Goal: Transaction & Acquisition: Book appointment/travel/reservation

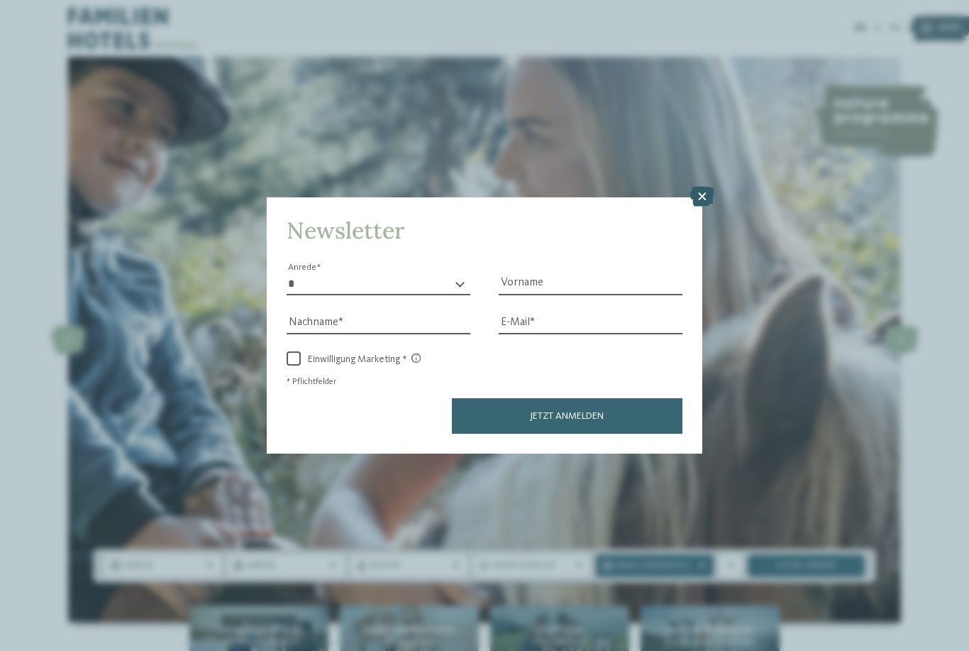
click at [704, 187] on icon at bounding box center [702, 197] width 24 height 20
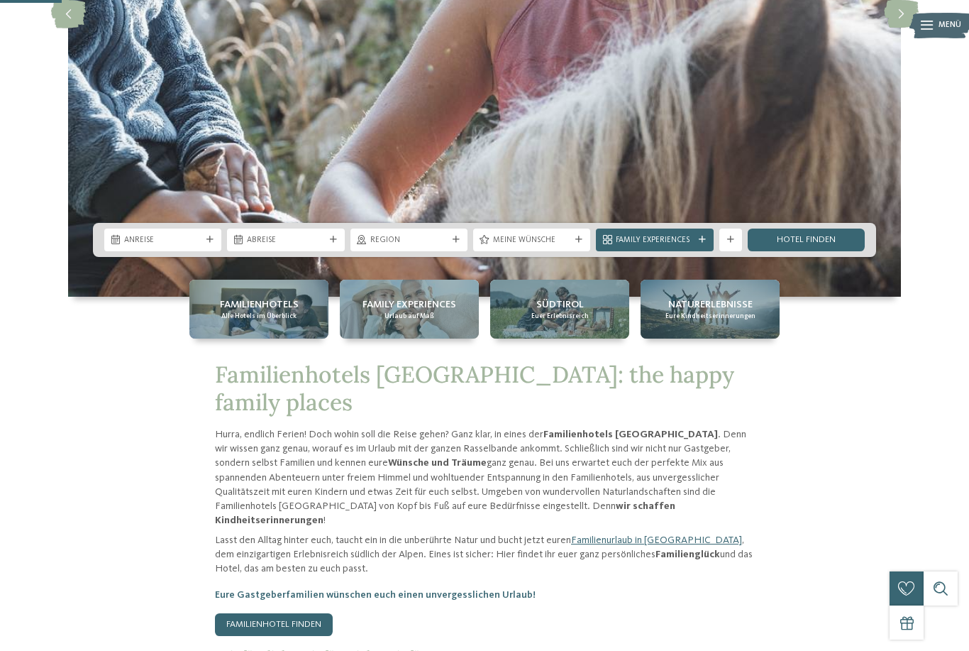
scroll to position [324, 0]
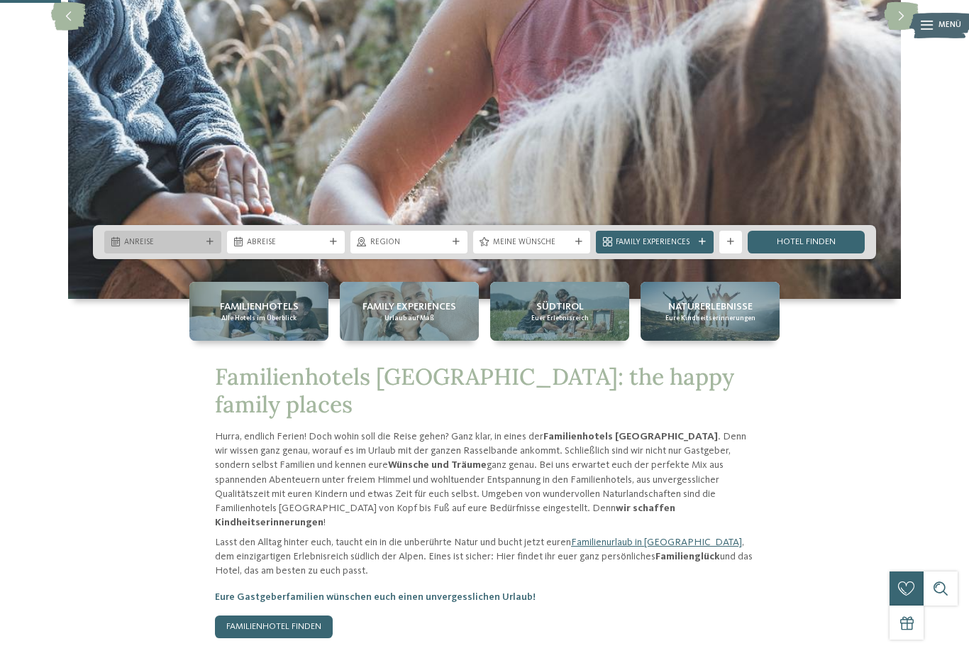
click at [143, 248] on span "Anreise" at bounding box center [162, 242] width 77 height 11
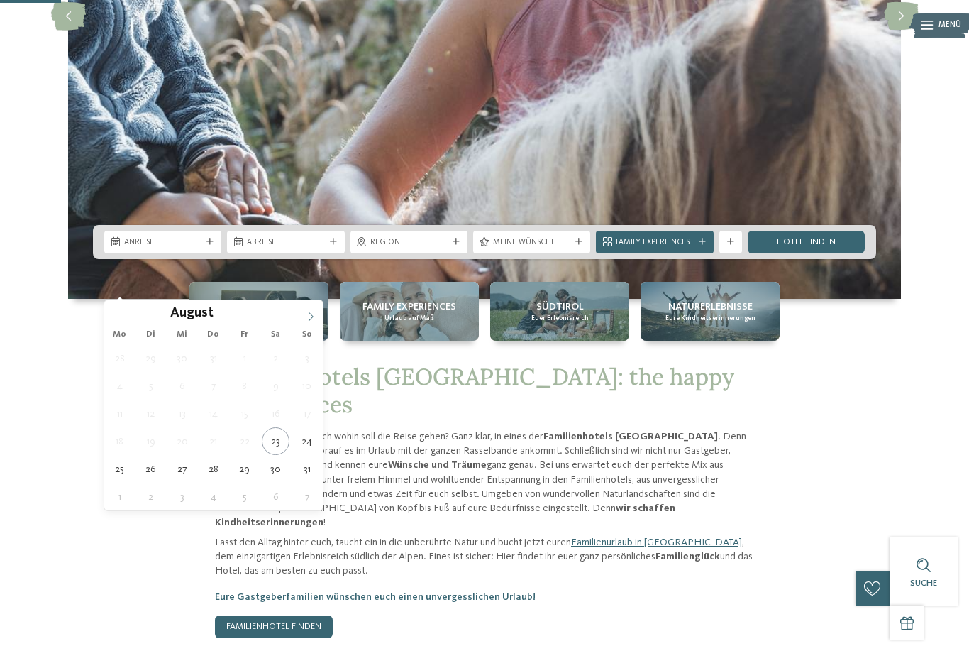
click at [301, 314] on span at bounding box center [311, 312] width 24 height 24
click at [306, 315] on icon at bounding box center [311, 316] width 10 height 10
click at [304, 319] on span at bounding box center [311, 312] width 24 height 24
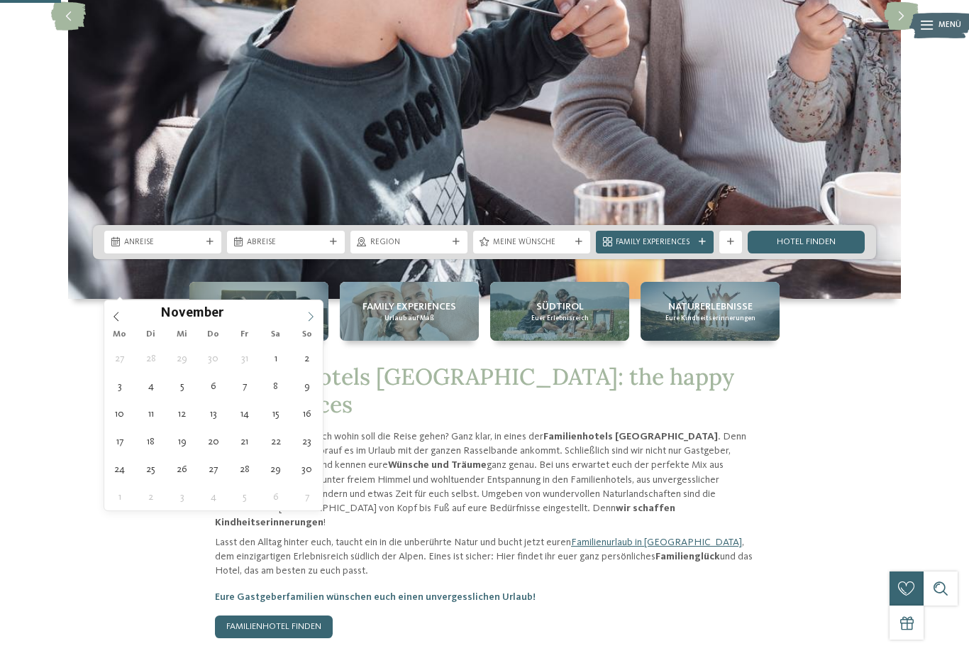
click at [311, 319] on icon at bounding box center [311, 316] width 10 height 10
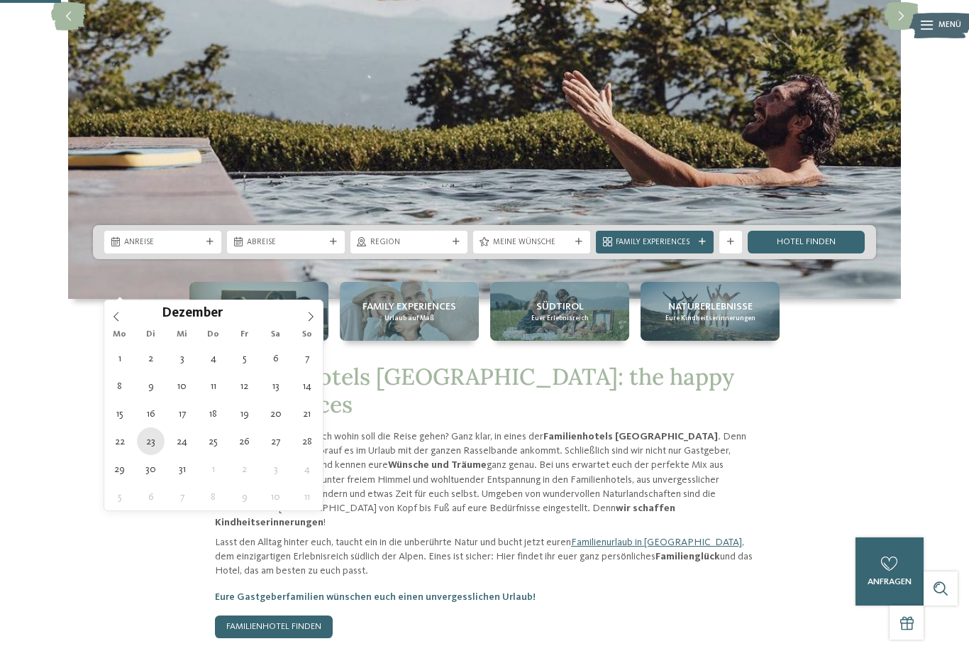
type div "23.12.2025"
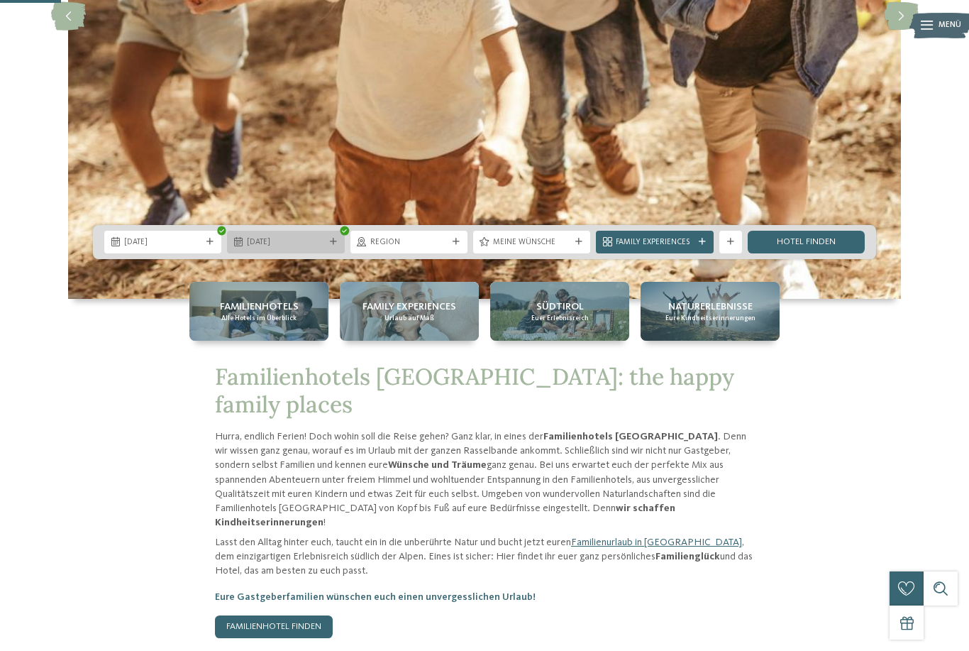
click at [251, 248] on span "23.12.2025" at bounding box center [285, 242] width 77 height 11
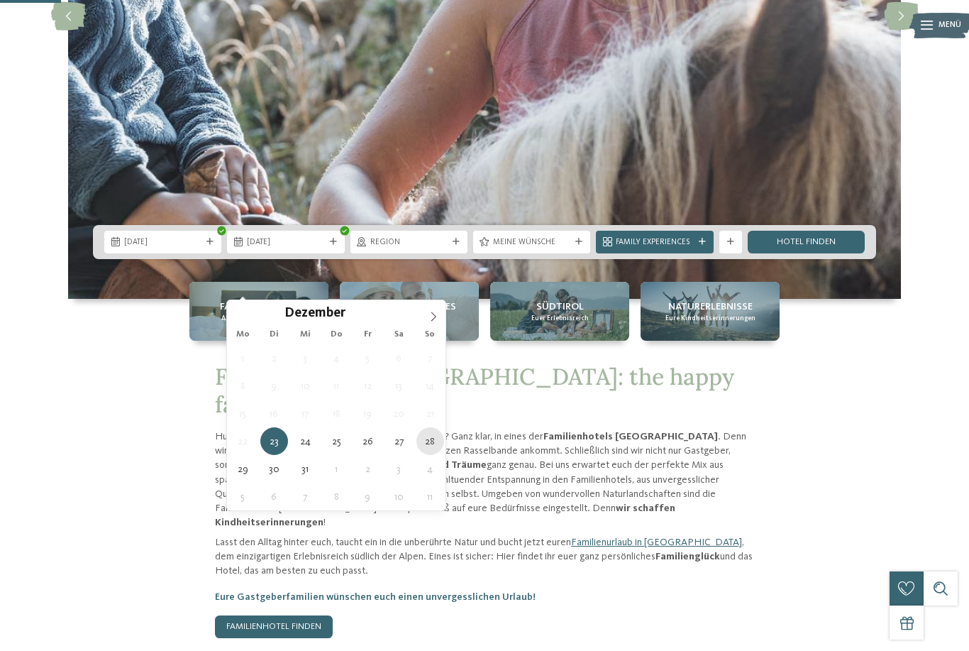
type div "28.12.2025"
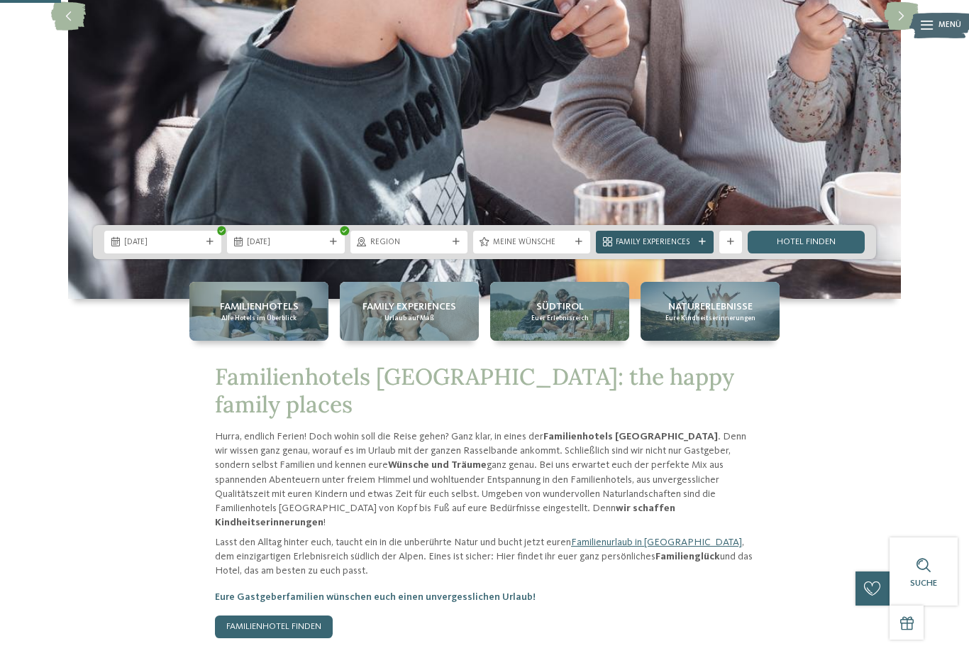
click at [686, 248] on span "Family Experiences" at bounding box center [654, 242] width 77 height 11
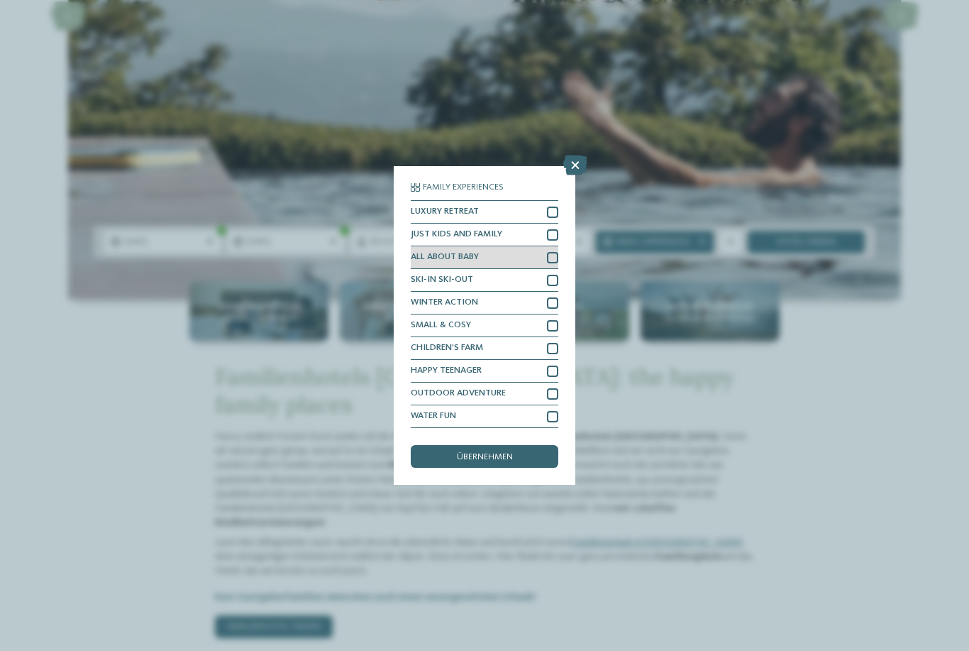
click at [556, 246] on div "ALL ABOUT BABY" at bounding box center [485, 257] width 148 height 23
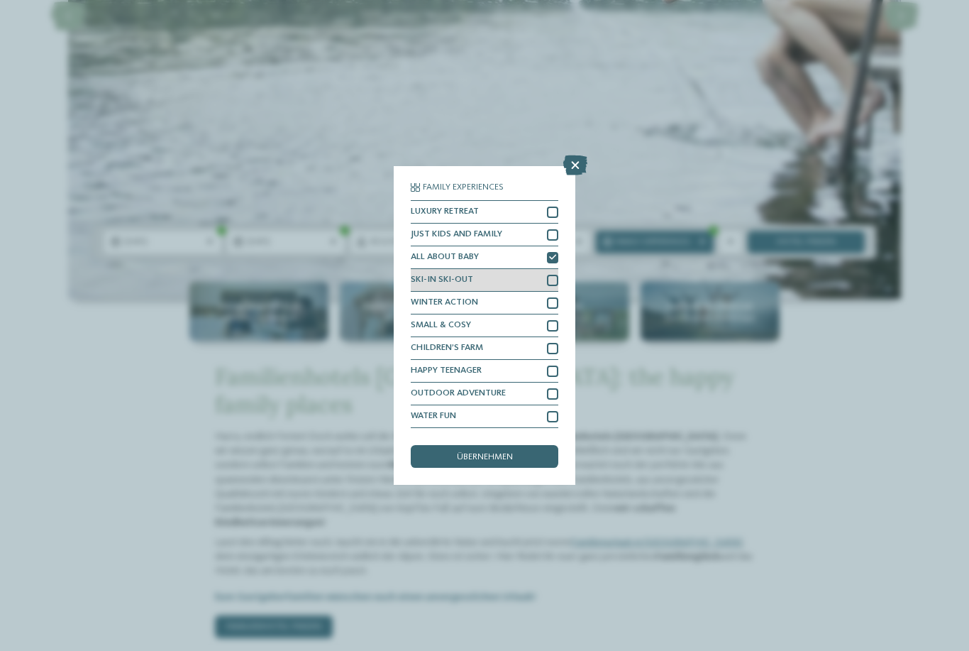
click at [556, 275] on div at bounding box center [552, 280] width 11 height 11
click at [556, 297] on div at bounding box center [552, 302] width 11 height 11
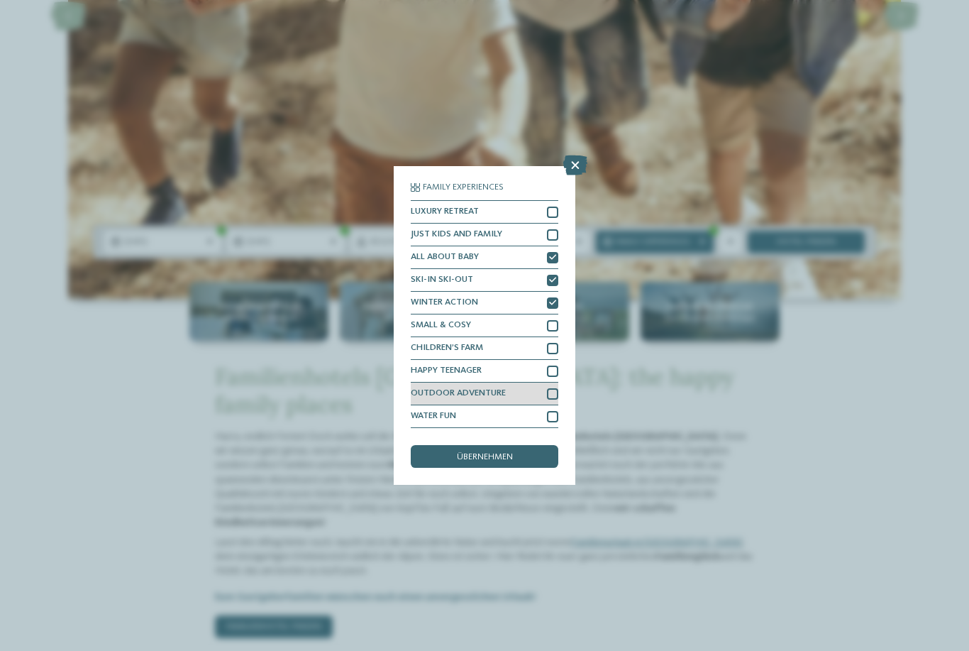
click at [558, 382] on div "OUTDOOR ADVENTURE" at bounding box center [485, 393] width 148 height 23
click at [557, 388] on div at bounding box center [552, 393] width 11 height 11
click at [556, 411] on div at bounding box center [552, 416] width 11 height 11
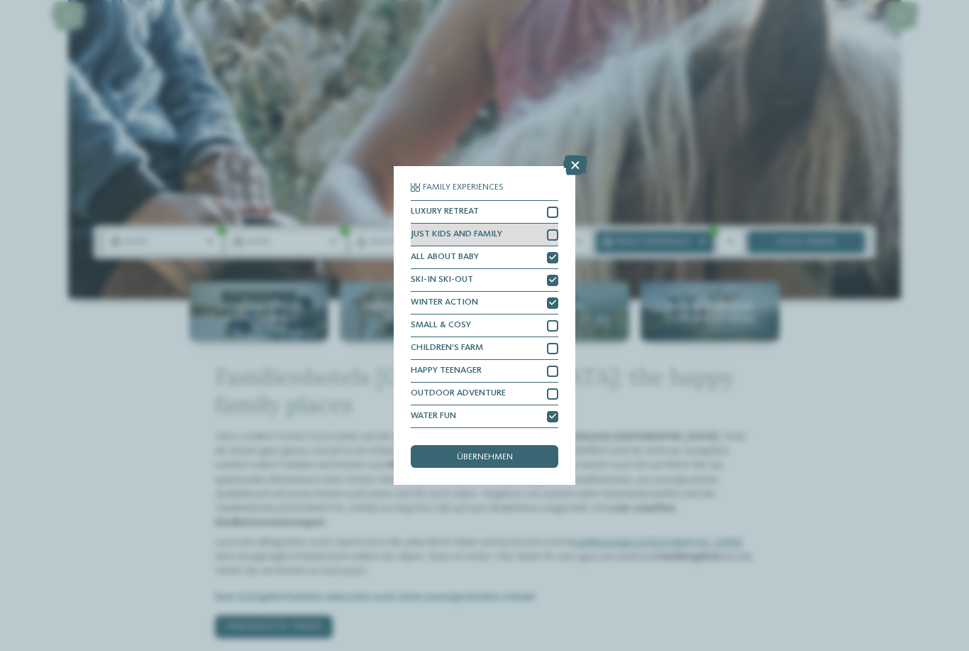
click at [558, 229] on div at bounding box center [552, 234] width 11 height 11
click at [490, 453] on span "übernehmen" at bounding box center [485, 457] width 56 height 9
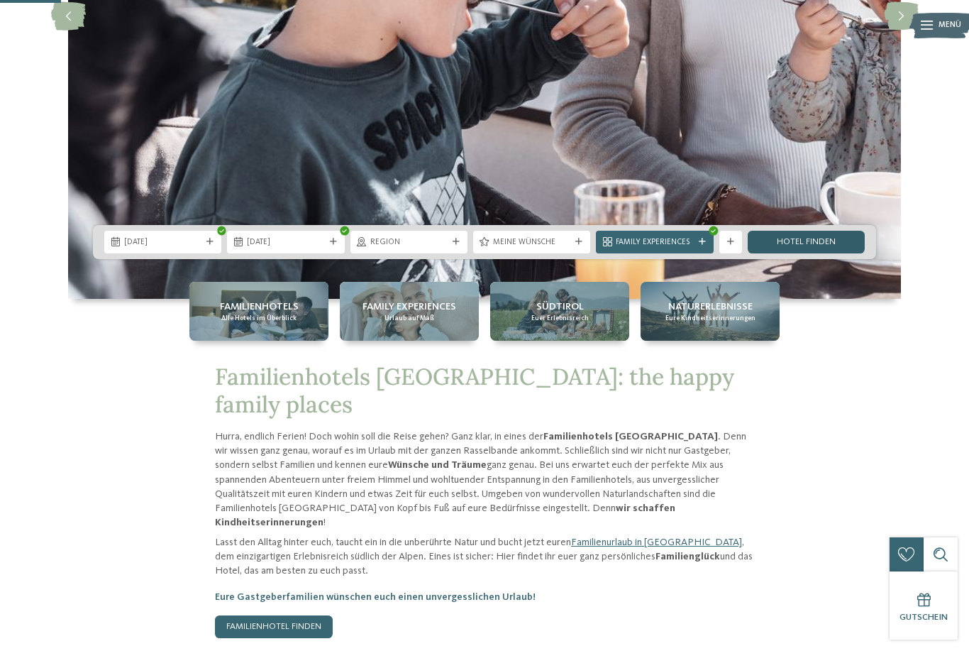
click at [809, 253] on link "Hotel finden" at bounding box center [806, 242] width 117 height 23
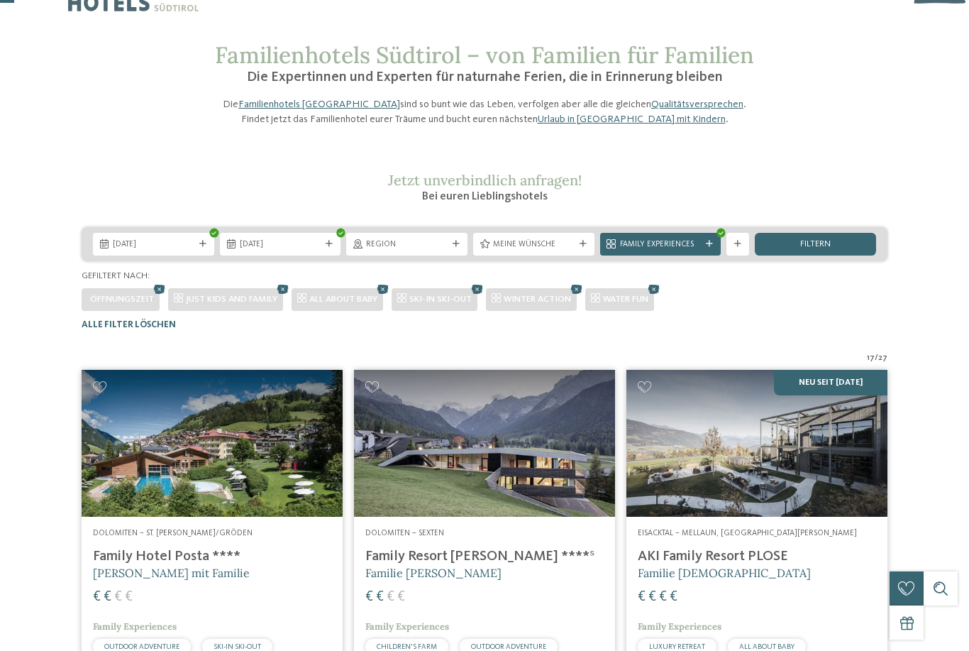
scroll to position [38, 0]
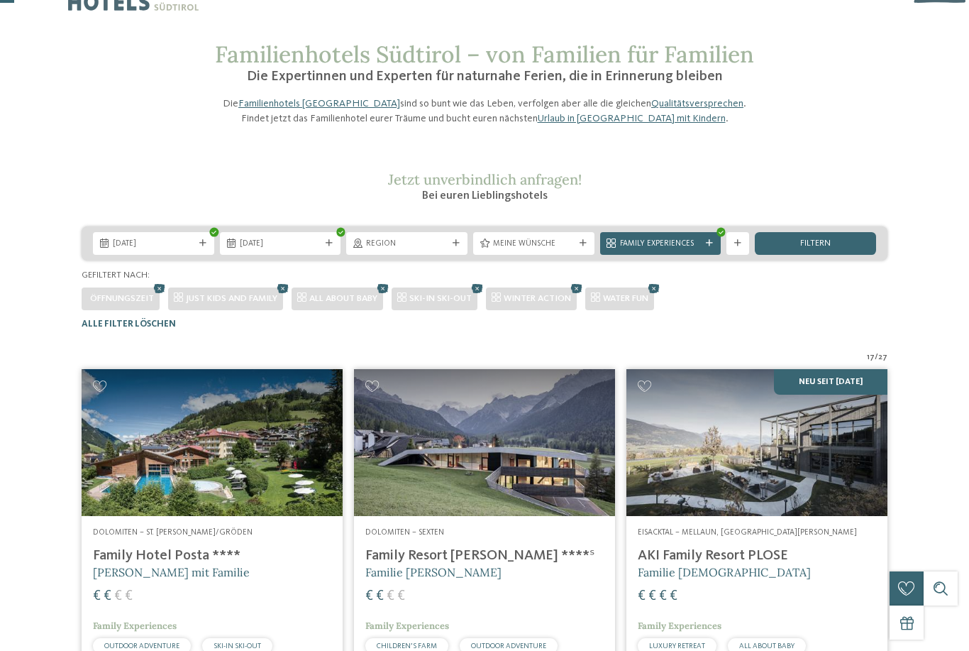
click at [587, 436] on img at bounding box center [484, 442] width 261 height 147
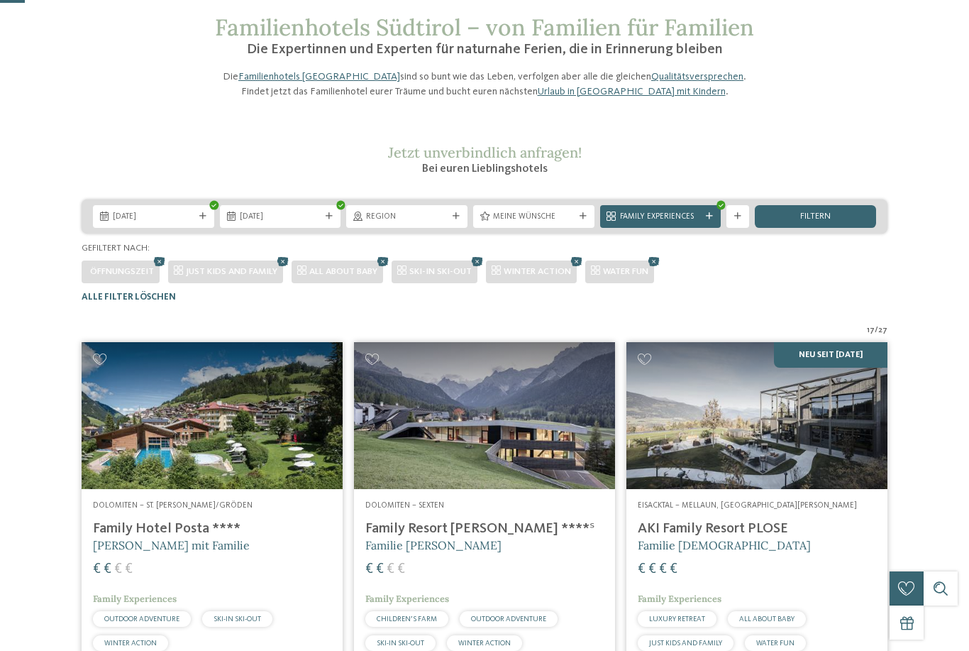
scroll to position [67, 0]
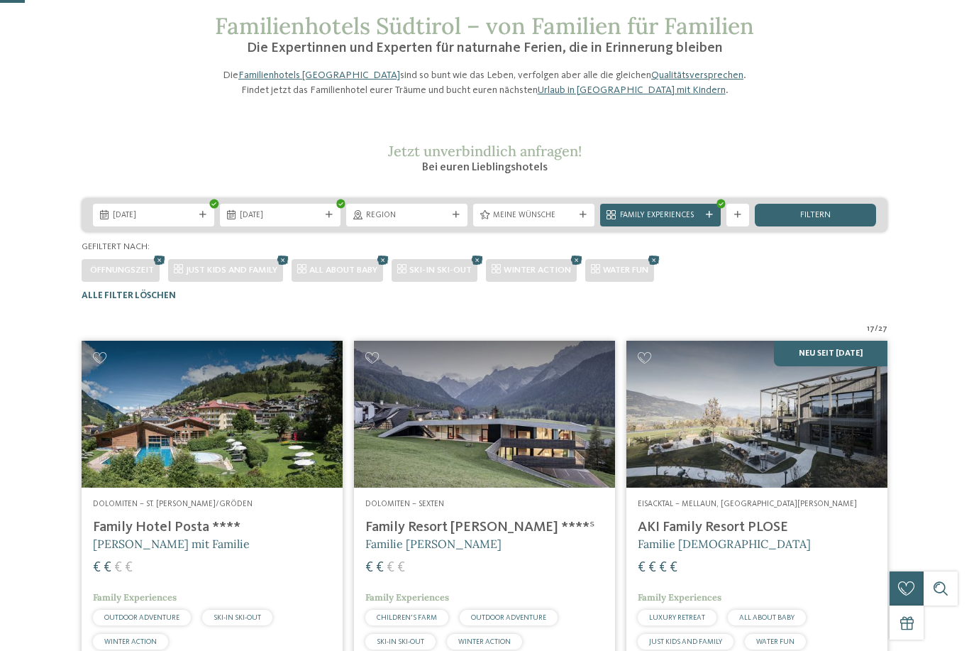
click at [372, 394] on img at bounding box center [484, 414] width 261 height 147
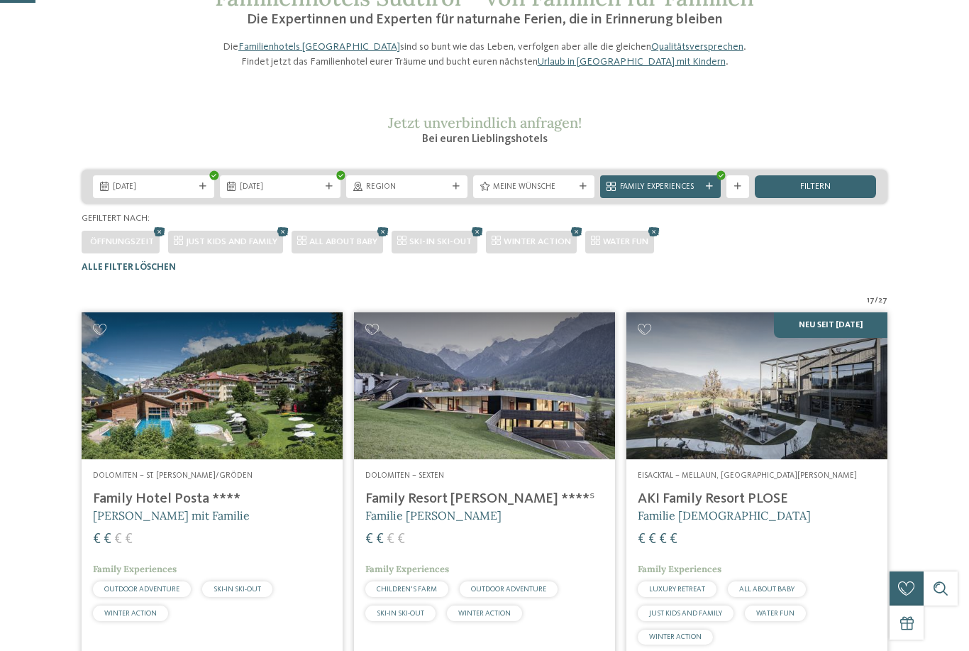
scroll to position [96, 0]
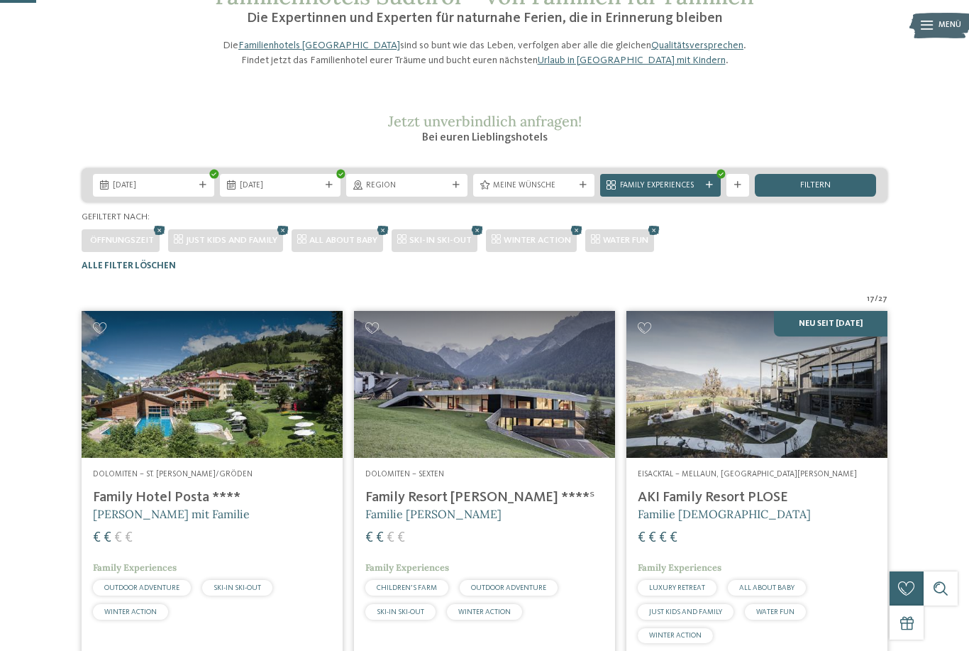
click at [647, 360] on img at bounding box center [756, 384] width 261 height 147
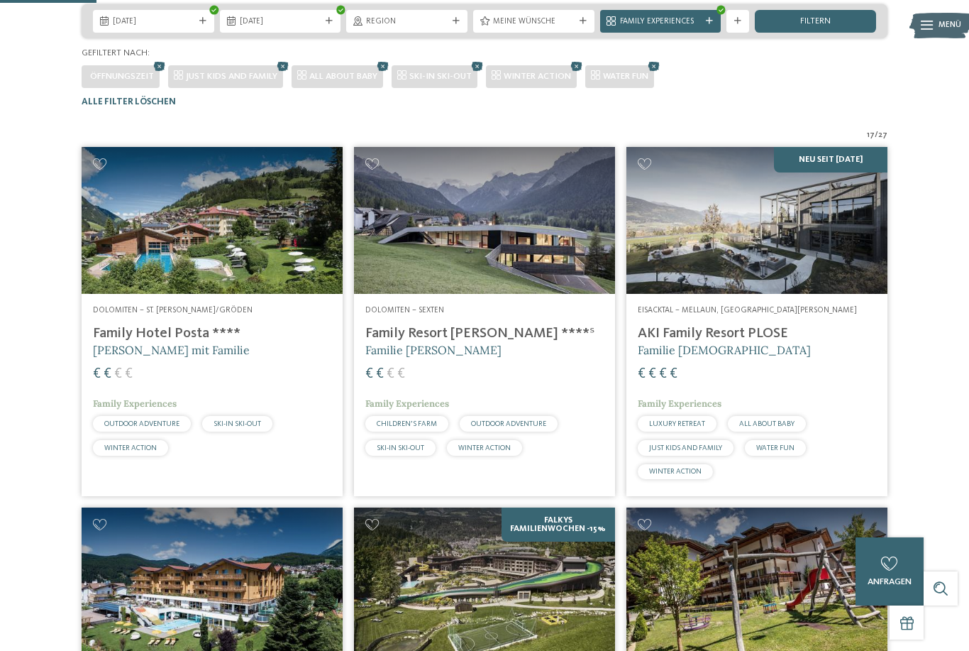
scroll to position [260, 0]
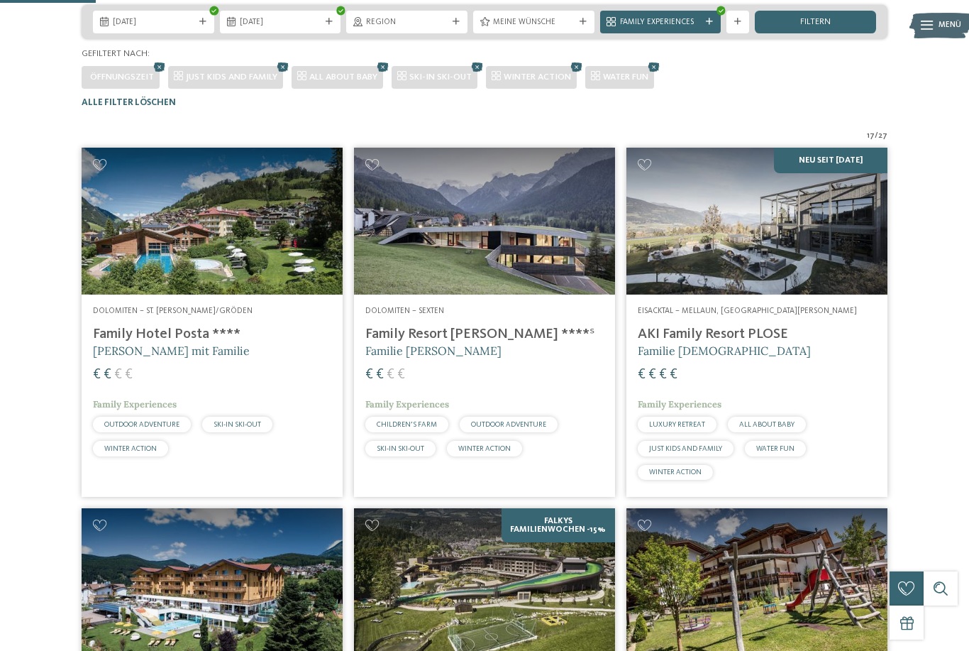
click at [364, 184] on img at bounding box center [484, 221] width 261 height 147
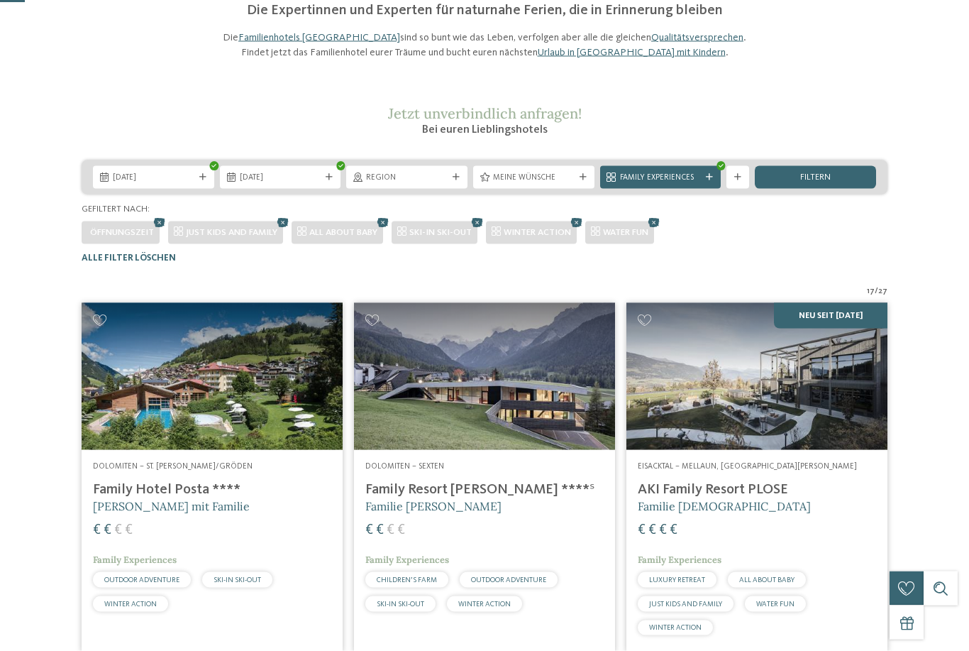
scroll to position [105, 0]
click at [763, 513] on h5 "Familie Sanoner" at bounding box center [757, 505] width 238 height 16
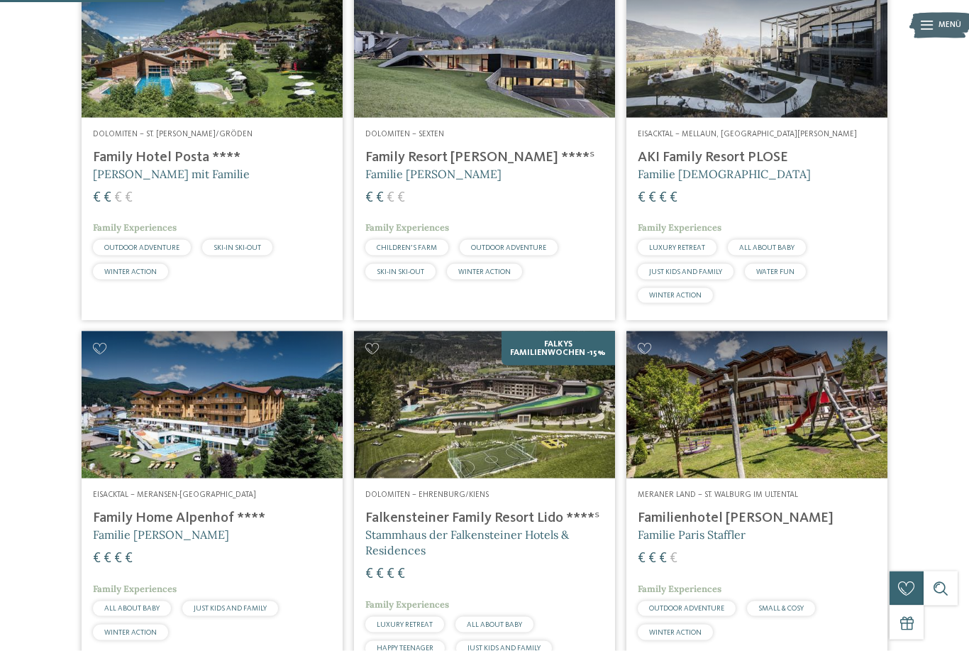
scroll to position [438, 0]
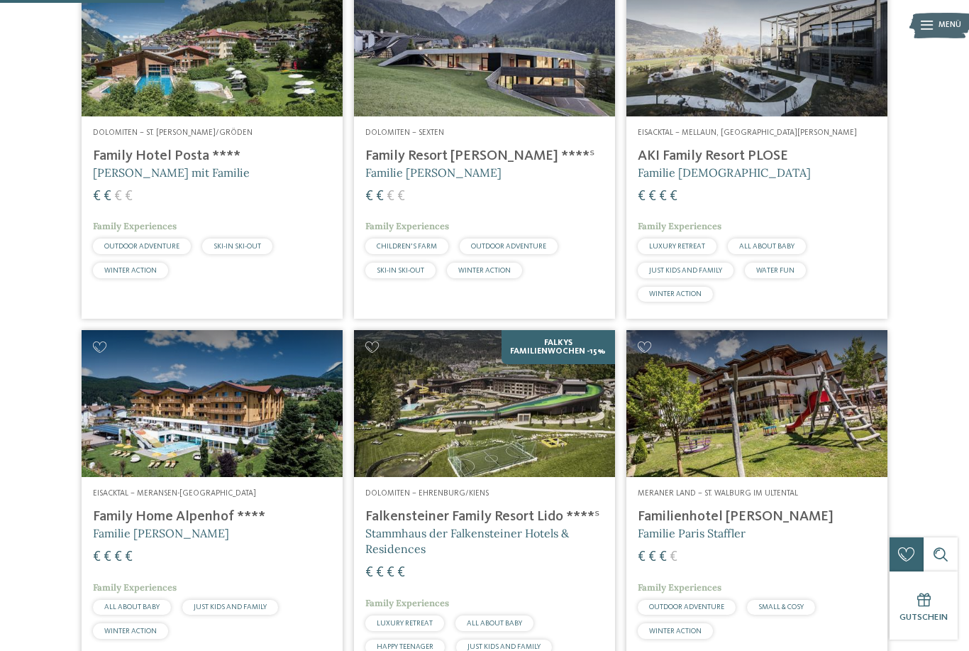
click at [363, 365] on img at bounding box center [484, 403] width 261 height 147
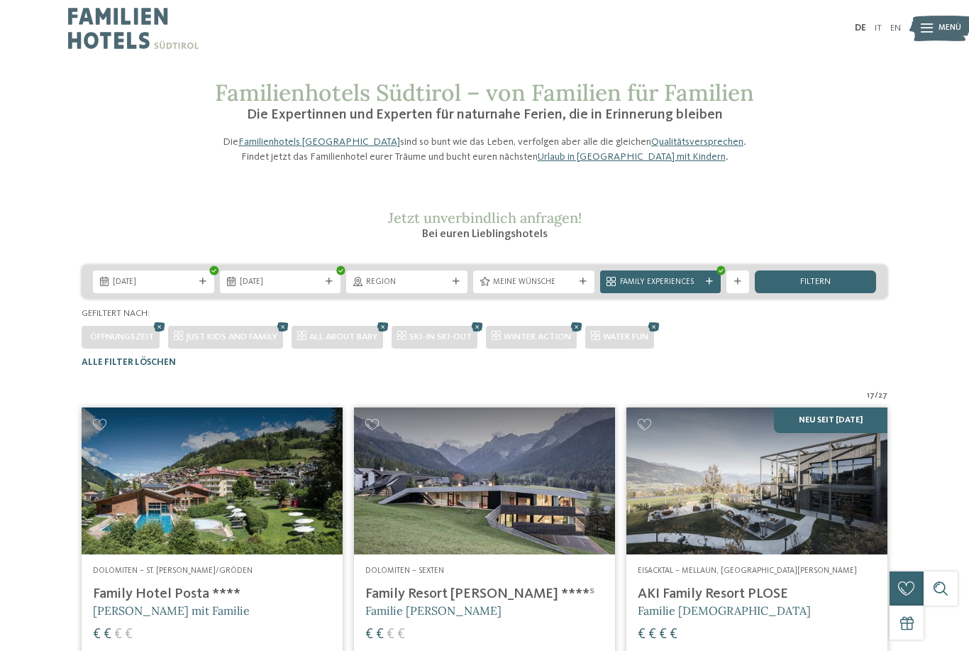
click at [411, 500] on img at bounding box center [484, 480] width 261 height 147
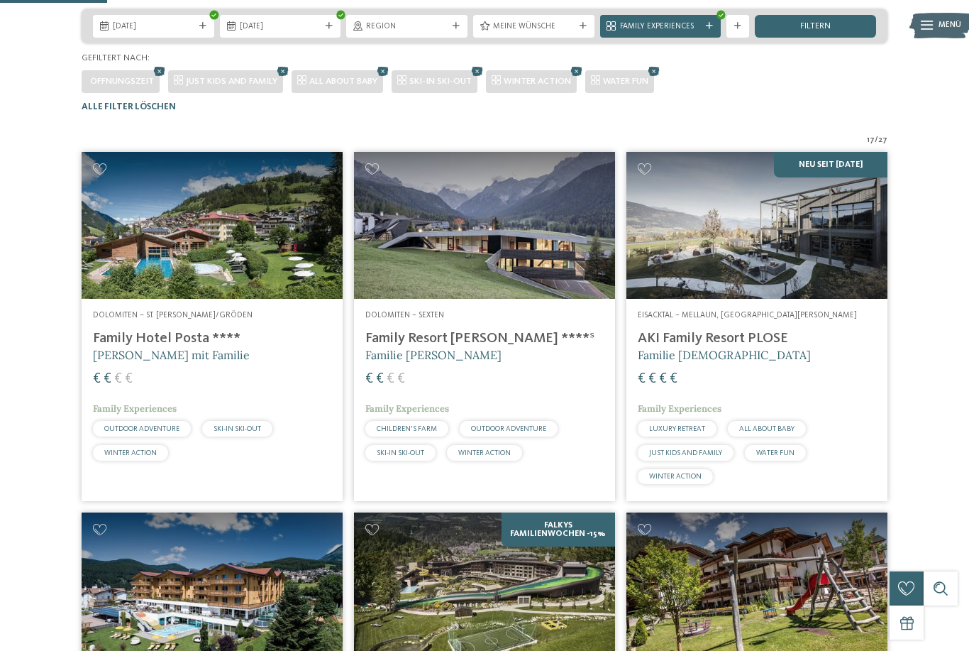
scroll to position [292, 0]
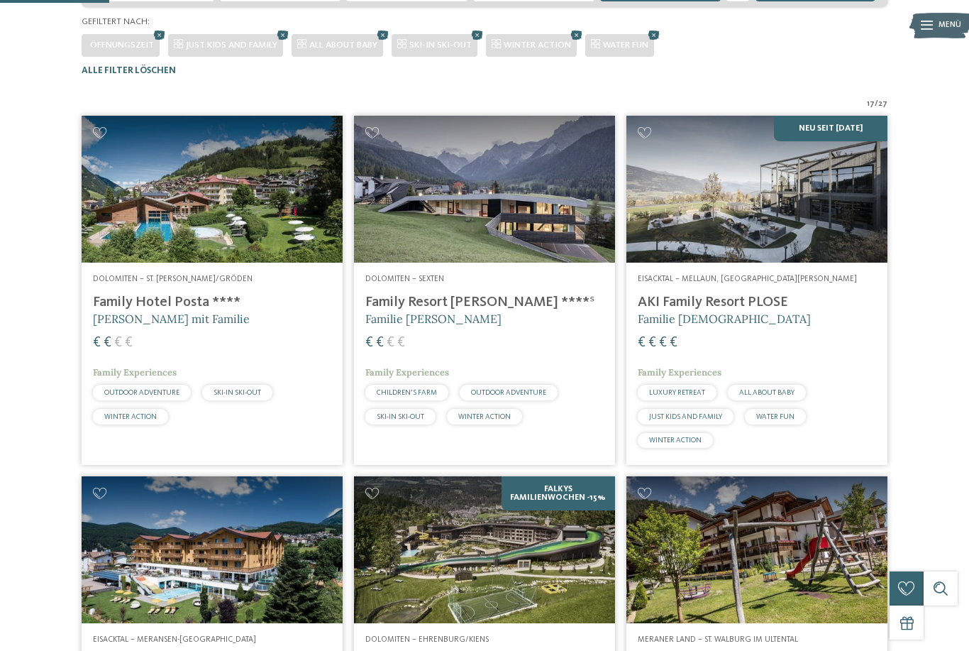
click at [460, 588] on img at bounding box center [484, 549] width 261 height 147
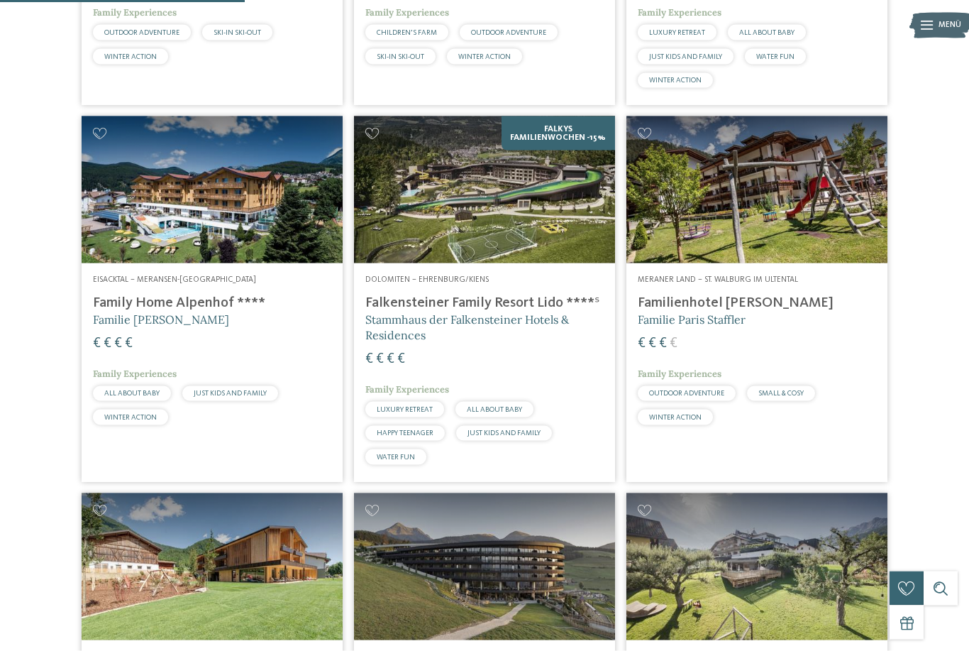
scroll to position [652, 0]
click at [438, 262] on img at bounding box center [484, 189] width 261 height 147
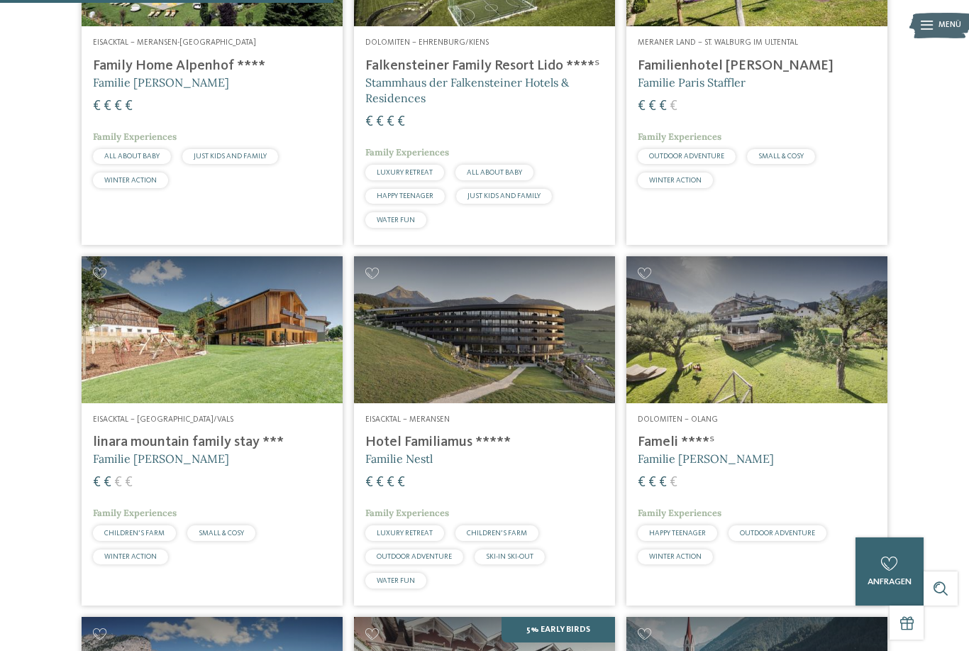
scroll to position [890, 0]
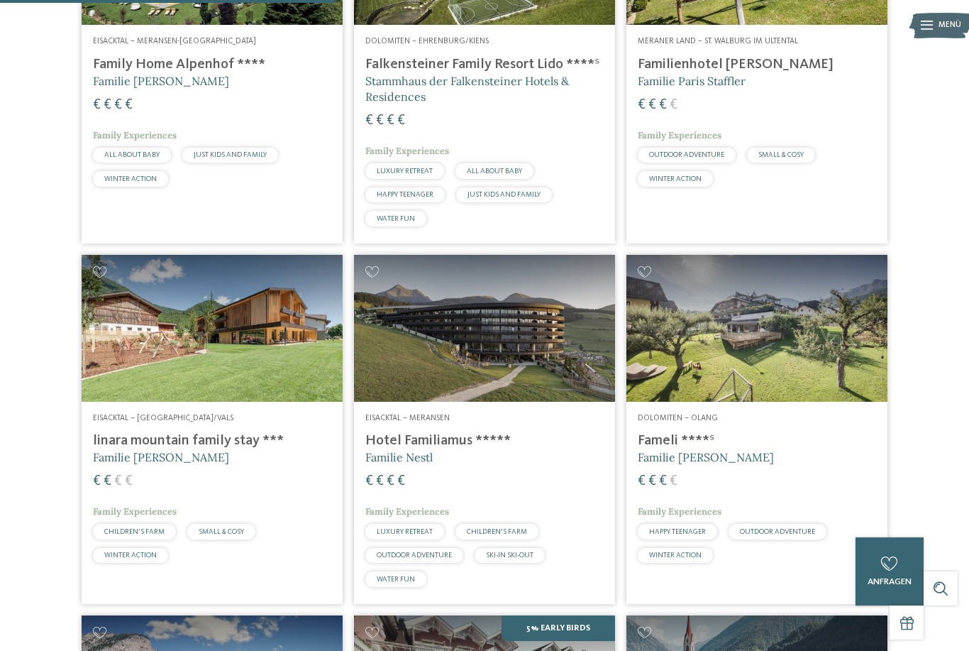
click at [425, 381] on img at bounding box center [484, 328] width 261 height 147
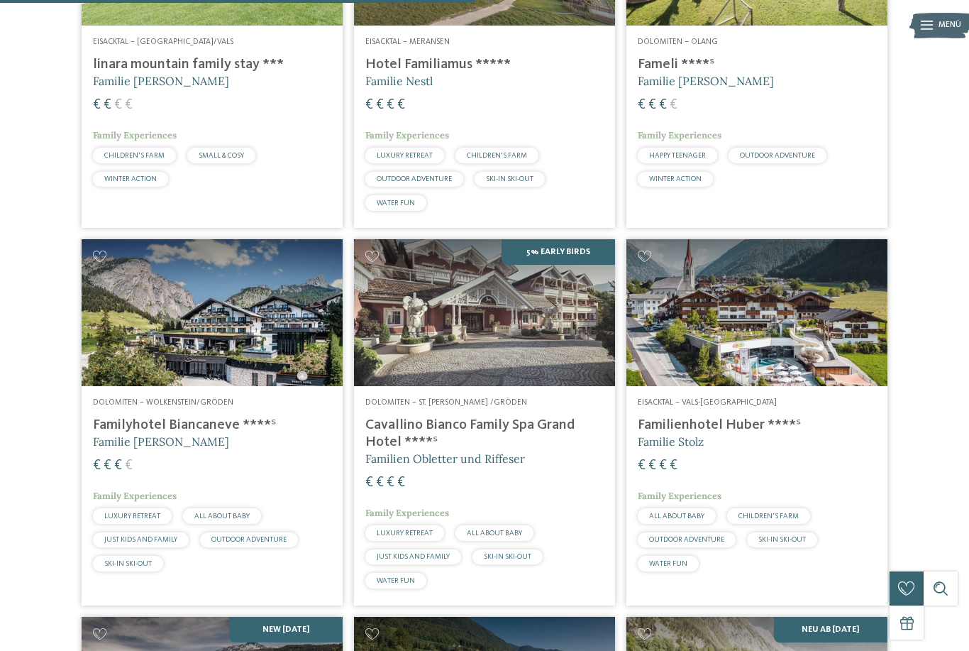
scroll to position [1265, 0]
click at [457, 380] on img at bounding box center [484, 313] width 261 height 147
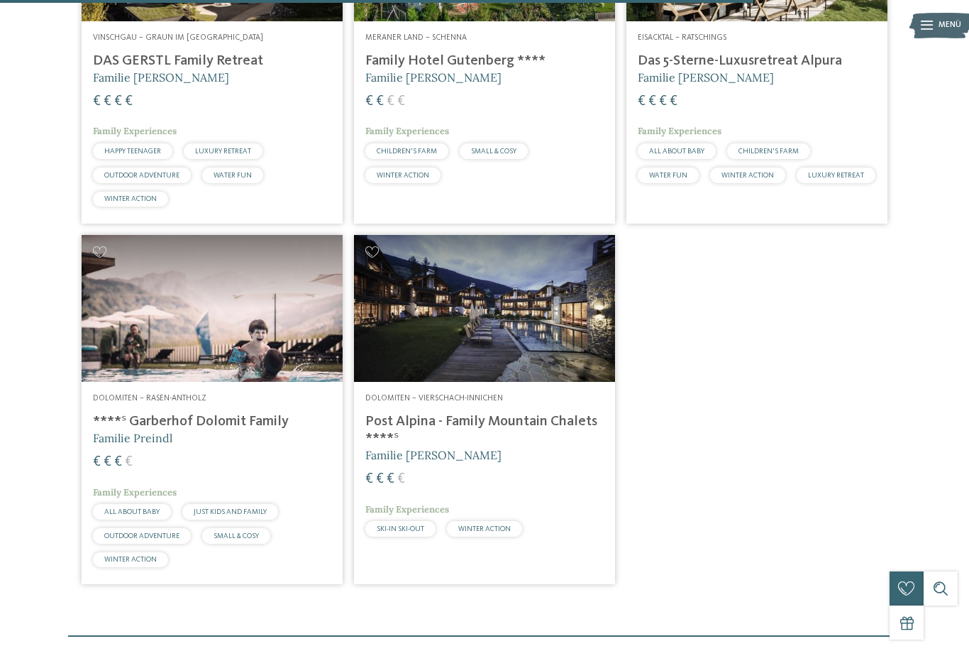
scroll to position [2003, 0]
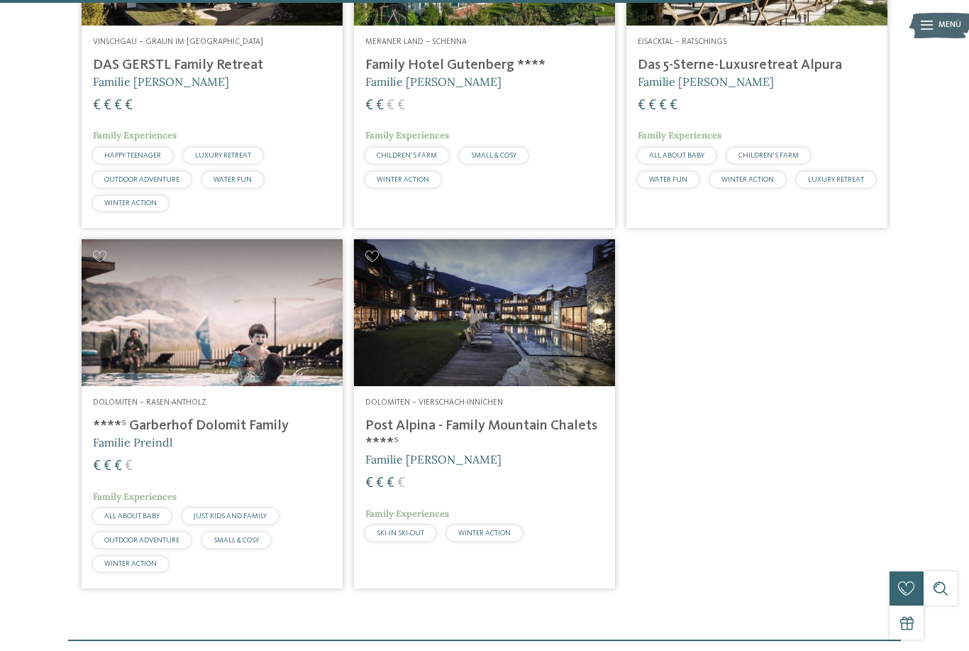
click at [166, 386] on img at bounding box center [212, 312] width 261 height 147
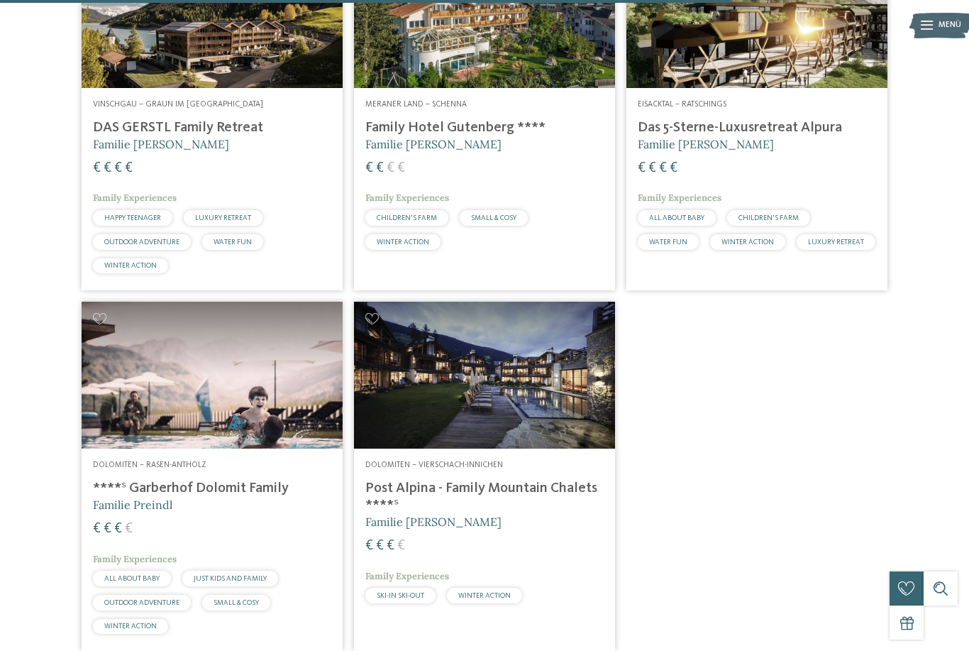
scroll to position [1951, 0]
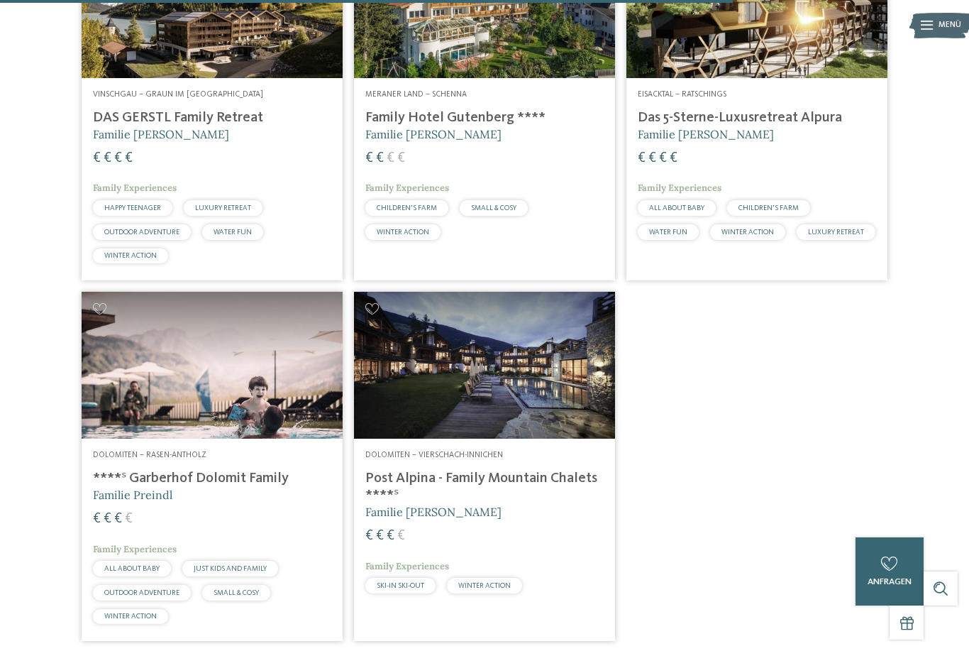
click at [422, 406] on img at bounding box center [484, 365] width 261 height 147
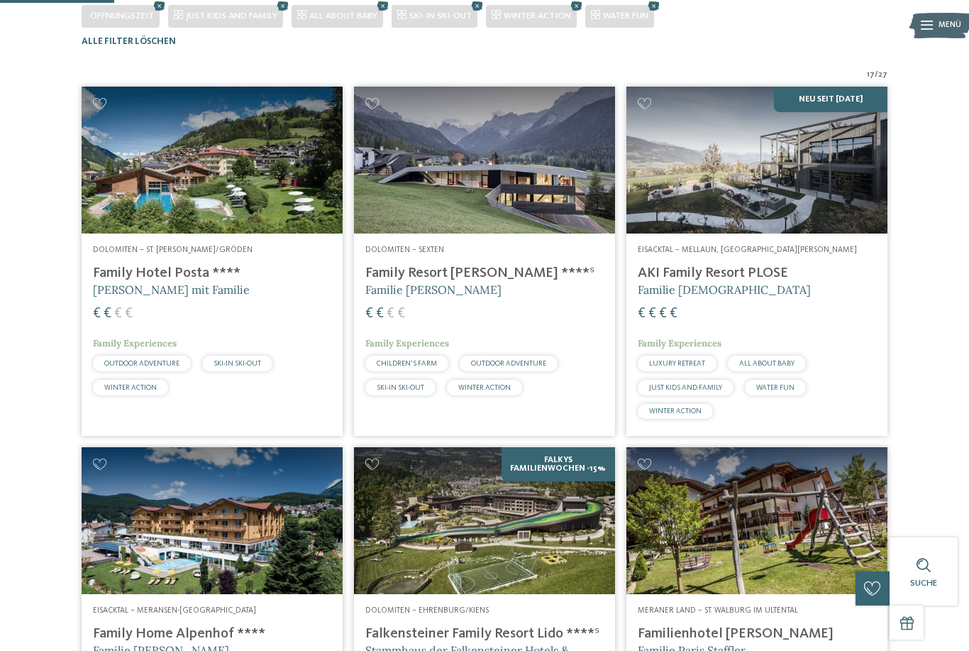
scroll to position [309, 0]
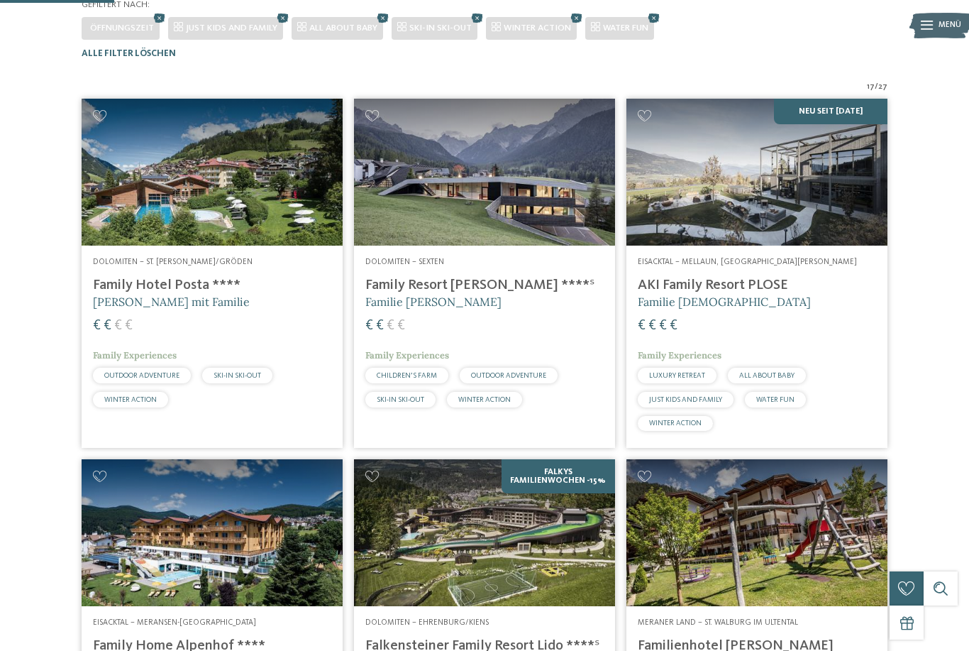
click at [437, 222] on img at bounding box center [484, 172] width 261 height 147
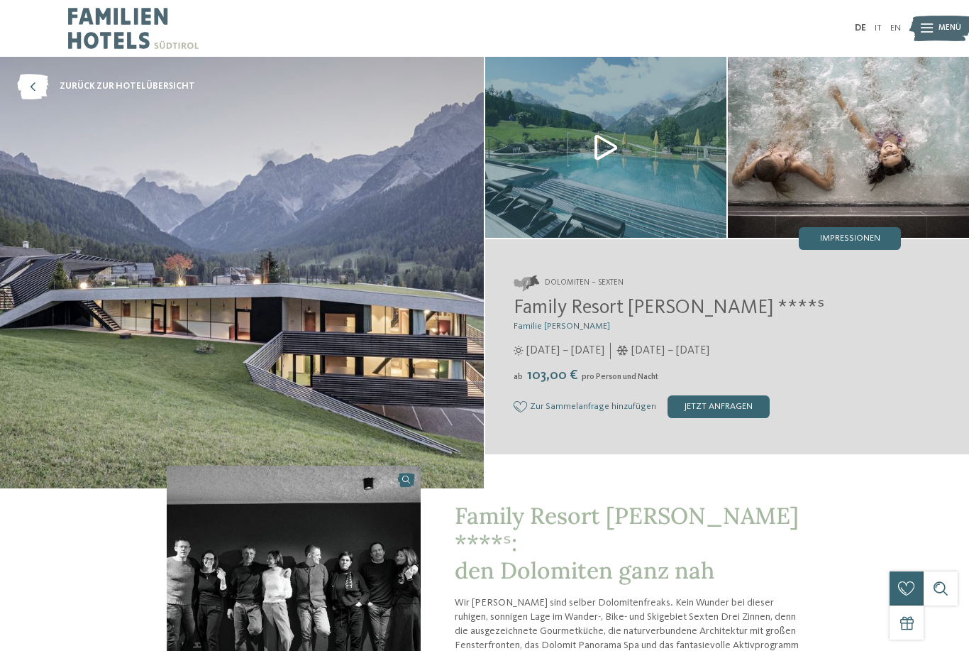
click at [572, 411] on span "Zur Sammelanfrage hinzufügen" at bounding box center [593, 407] width 126 height 10
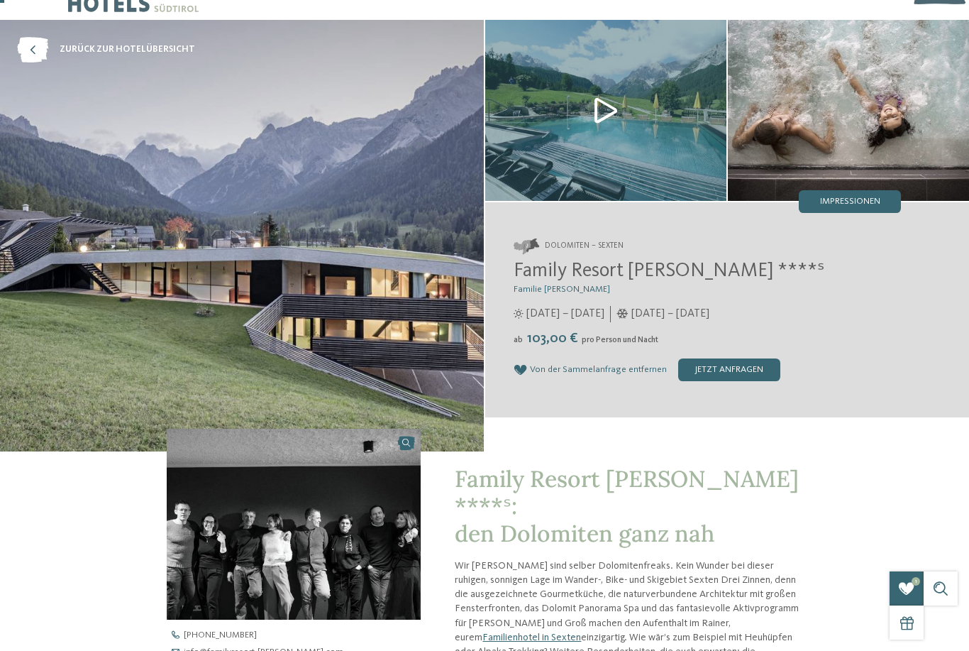
scroll to position [13, 0]
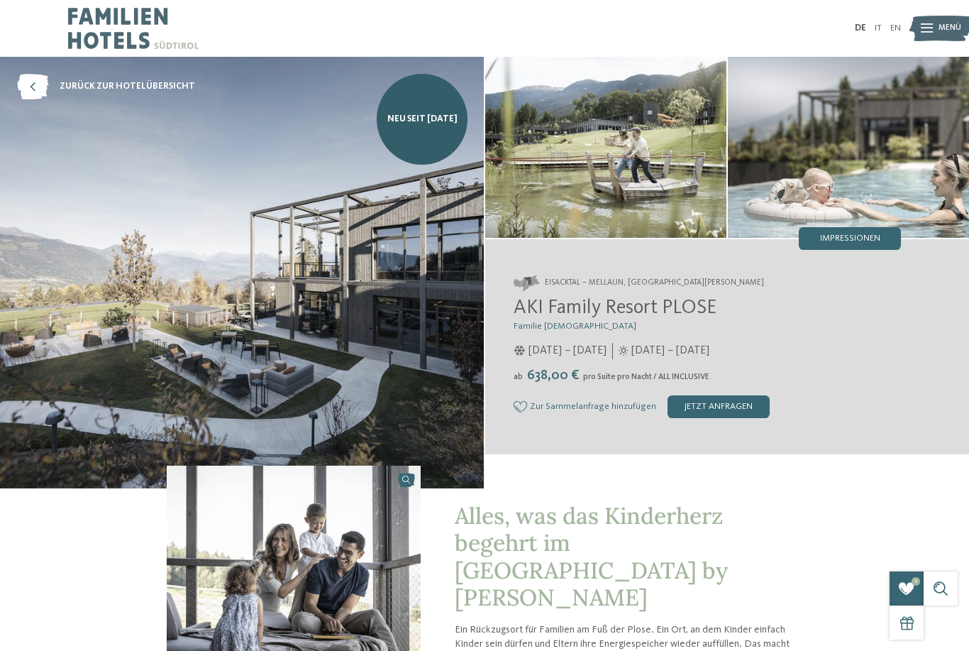
click at [579, 411] on span "Zur Sammelanfrage hinzufügen" at bounding box center [593, 407] width 126 height 10
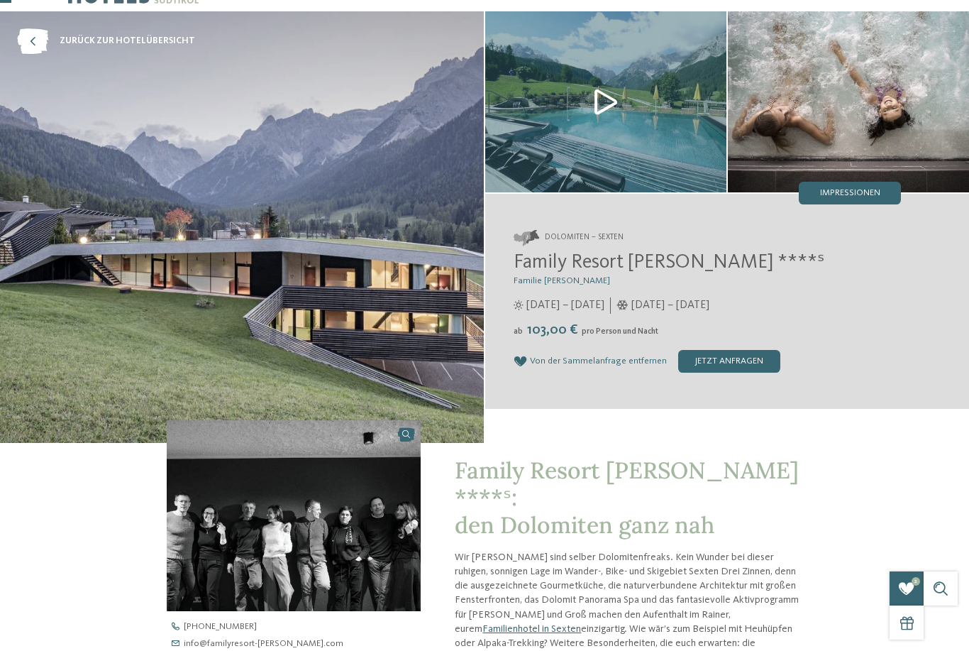
scroll to position [42, 0]
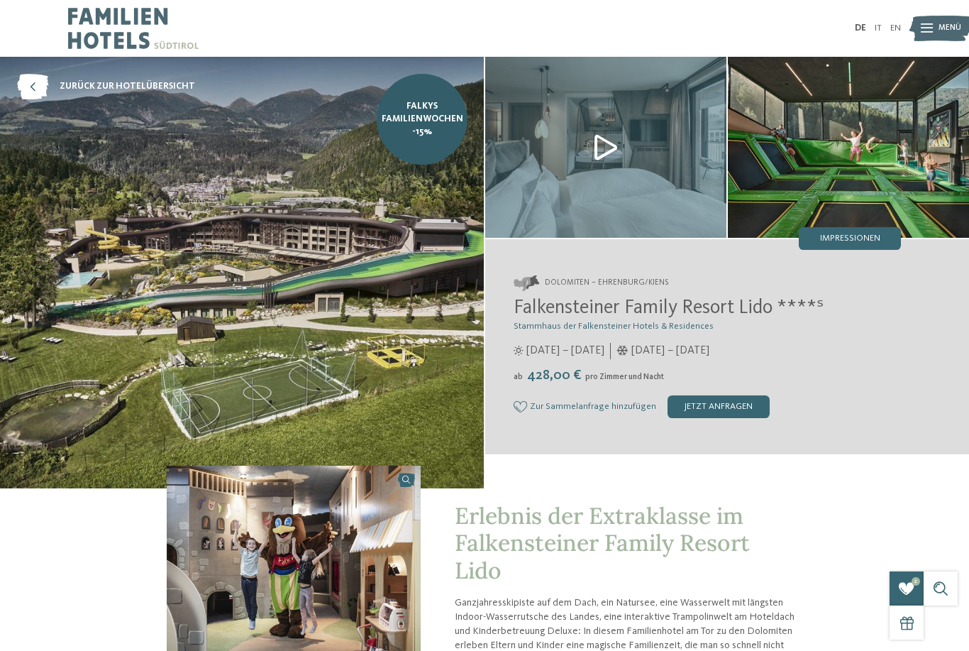
click at [516, 409] on icon at bounding box center [520, 406] width 13 height 11
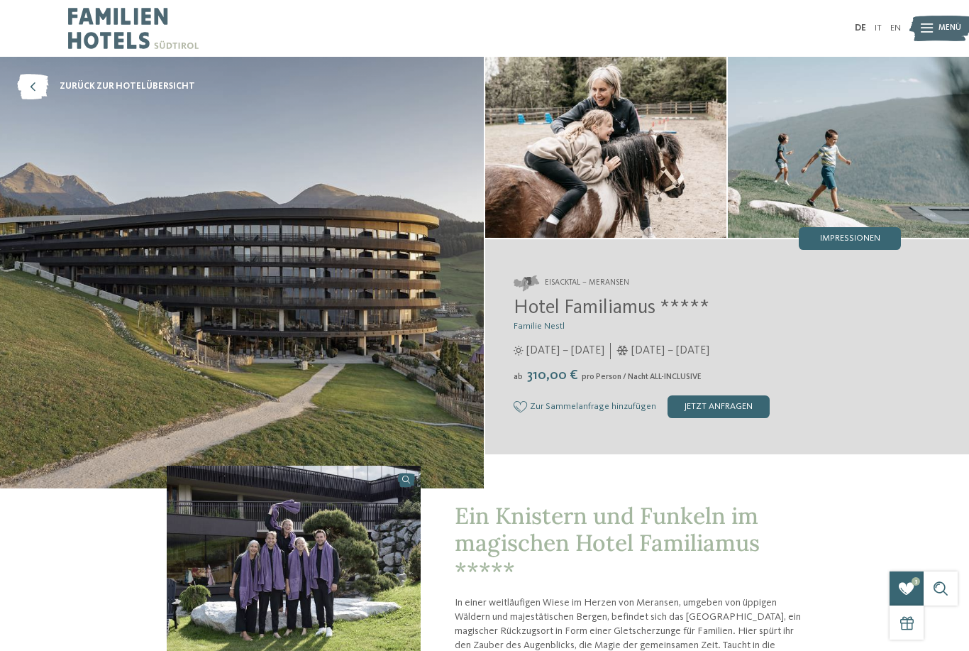
click at [519, 410] on icon at bounding box center [520, 406] width 13 height 11
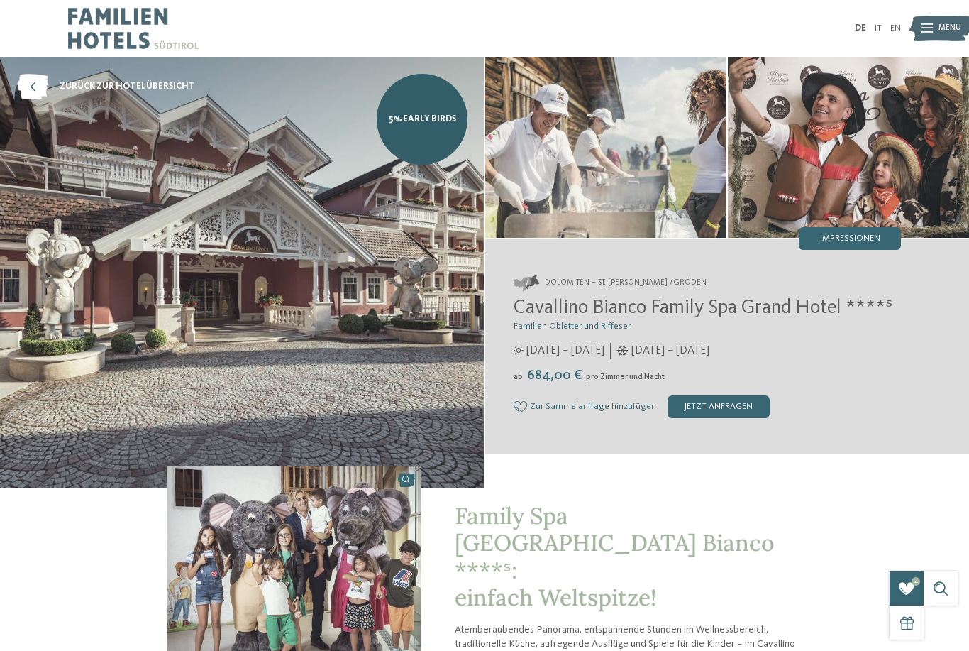
click at [519, 412] on icon at bounding box center [520, 406] width 13 height 11
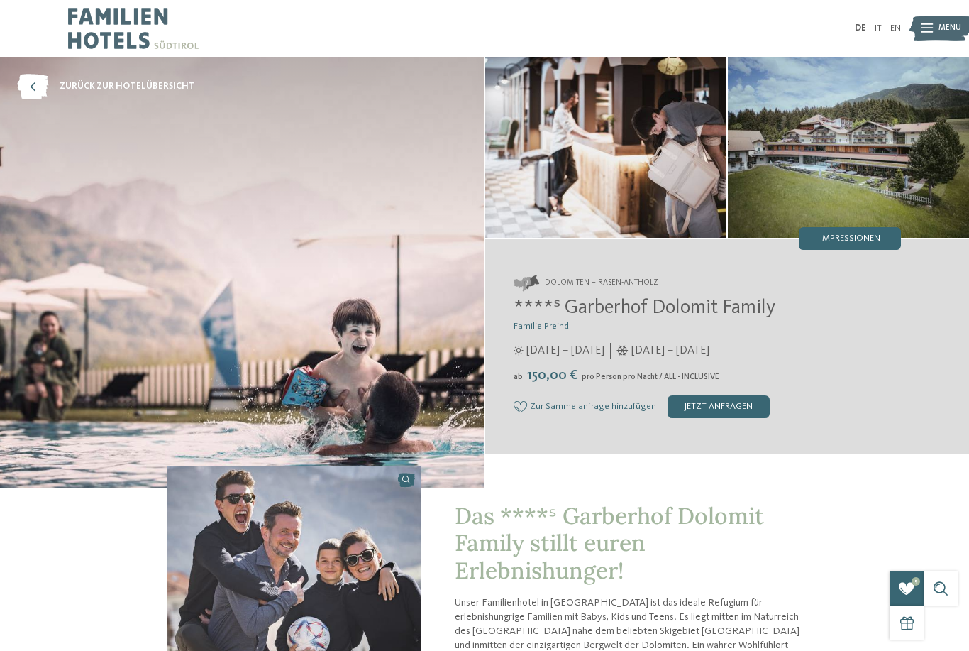
click at [530, 409] on span "Zur Sammelanfrage hinzufügen" at bounding box center [593, 407] width 126 height 10
click at [529, 412] on div "Zur Sammelanfrage hinzufügen Von der Sammelanfrage entfernen" at bounding box center [585, 406] width 143 height 11
click at [514, 418] on div "Zur Sammelanfrage hinzufügen Von der Sammelanfrage entfernen jetzt anfragen" at bounding box center [707, 406] width 387 height 23
click at [526, 412] on icon at bounding box center [520, 406] width 13 height 11
click at [535, 411] on span "Zur Sammelanfrage hinzufügen" at bounding box center [593, 407] width 126 height 10
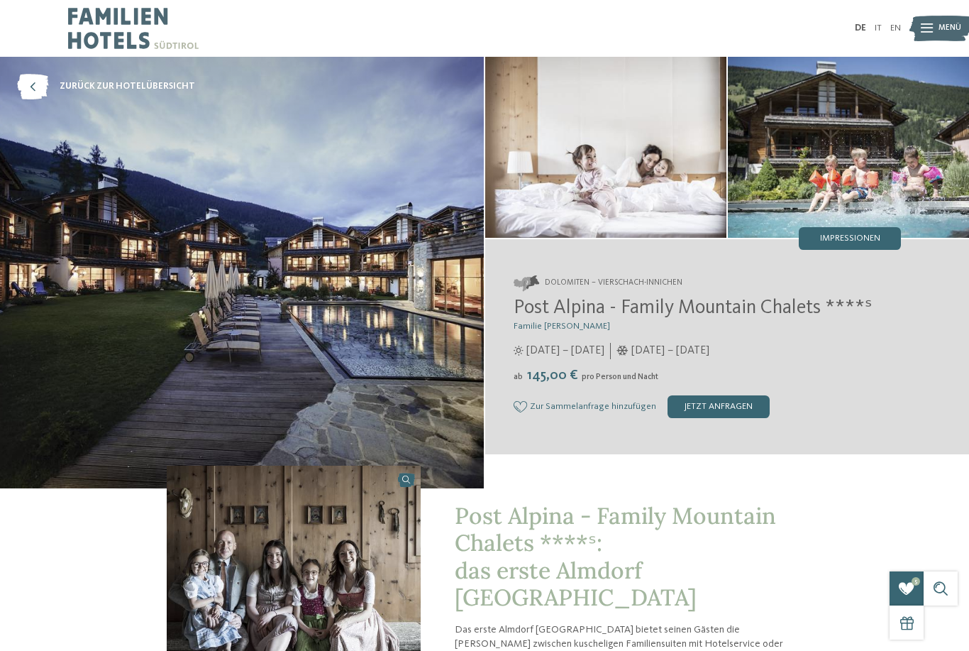
click at [514, 411] on icon at bounding box center [520, 406] width 13 height 11
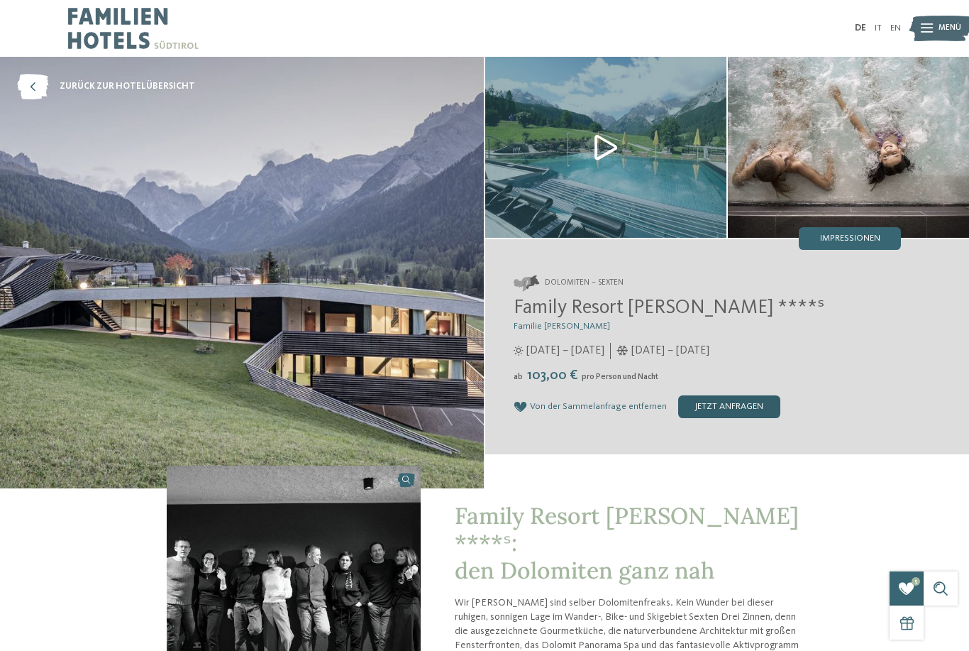
click at [704, 415] on div "jetzt anfragen" at bounding box center [729, 406] width 102 height 23
click at [718, 417] on div "jetzt anfragen" at bounding box center [729, 406] width 102 height 23
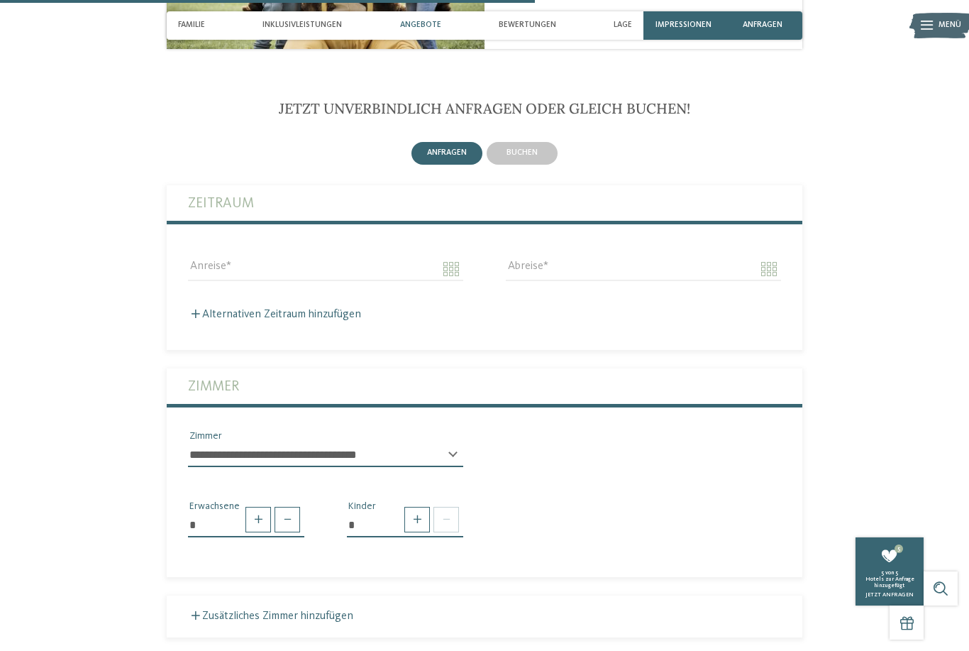
scroll to position [1963, 0]
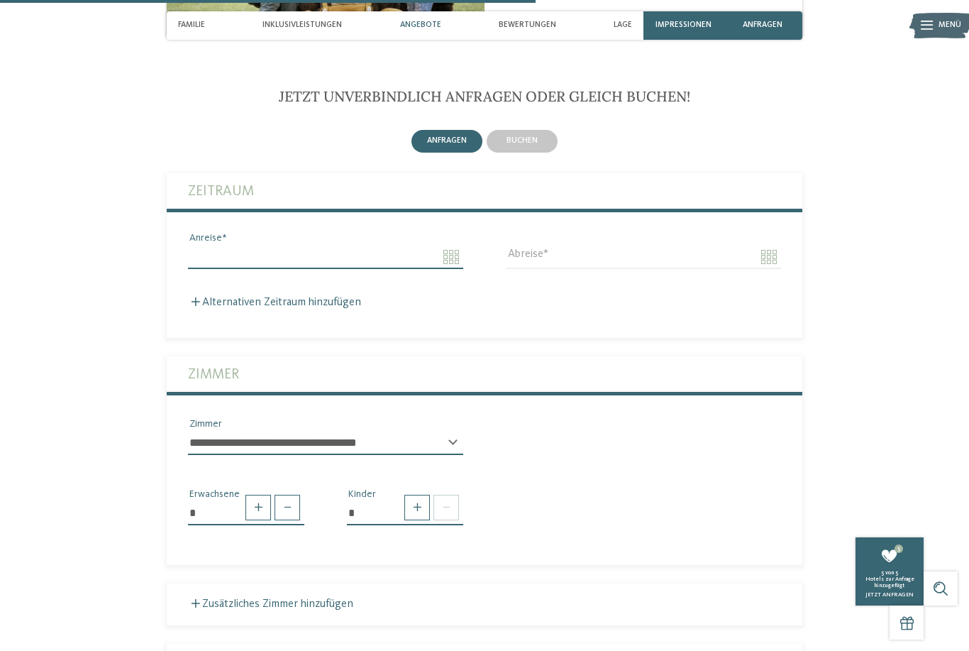
click at [231, 248] on body "Kleinen Moment noch – die Webseite wird geladen … DE IT" at bounding box center [484, 163] width 969 height 4253
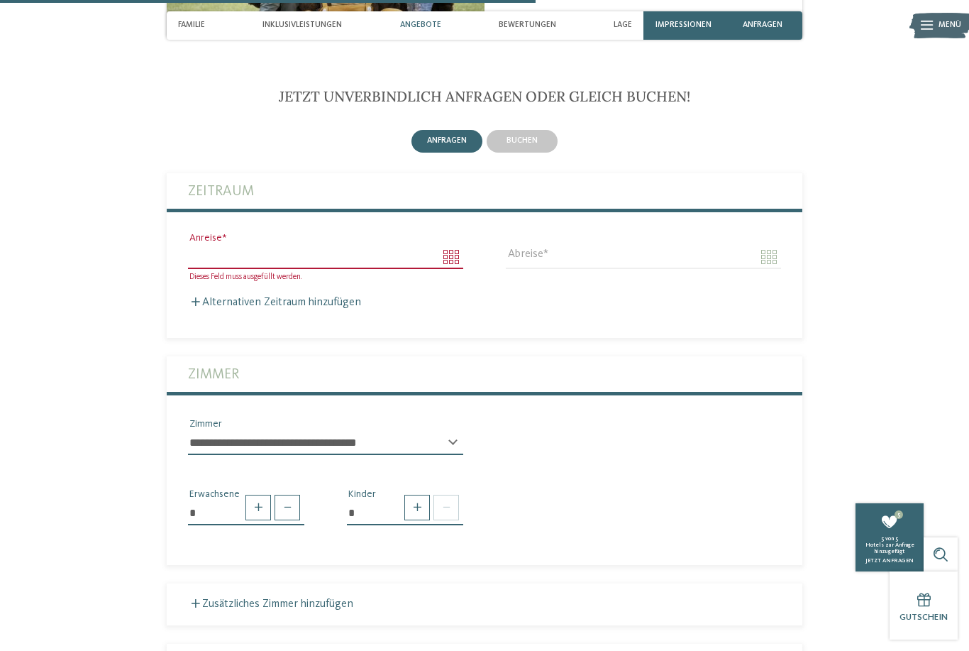
click at [221, 250] on body "Kleinen Moment noch – die Webseite wird geladen … DE IT" at bounding box center [484, 163] width 969 height 4253
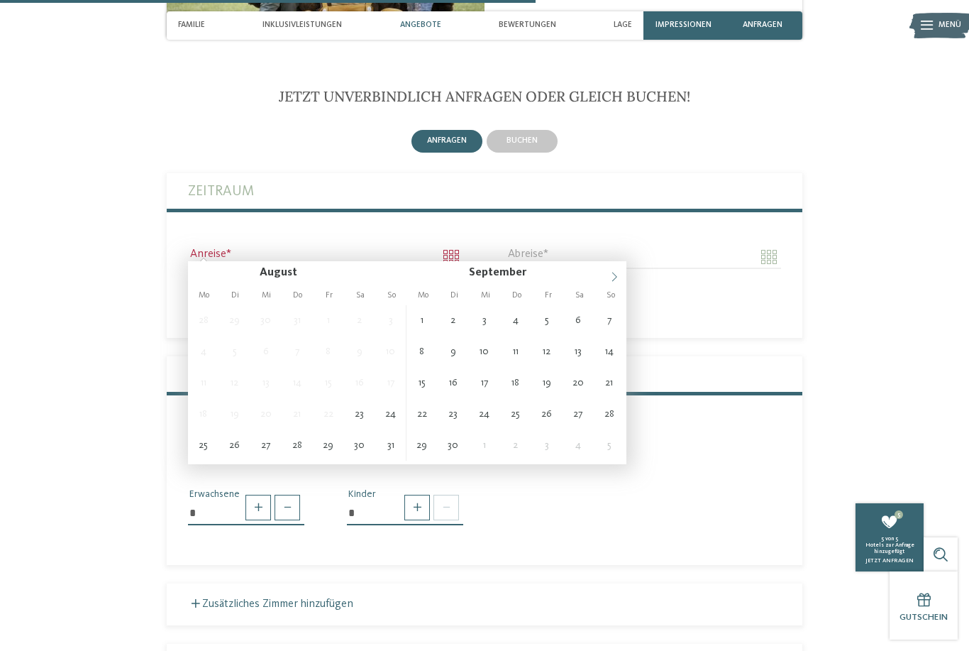
click at [616, 280] on icon at bounding box center [614, 277] width 10 height 10
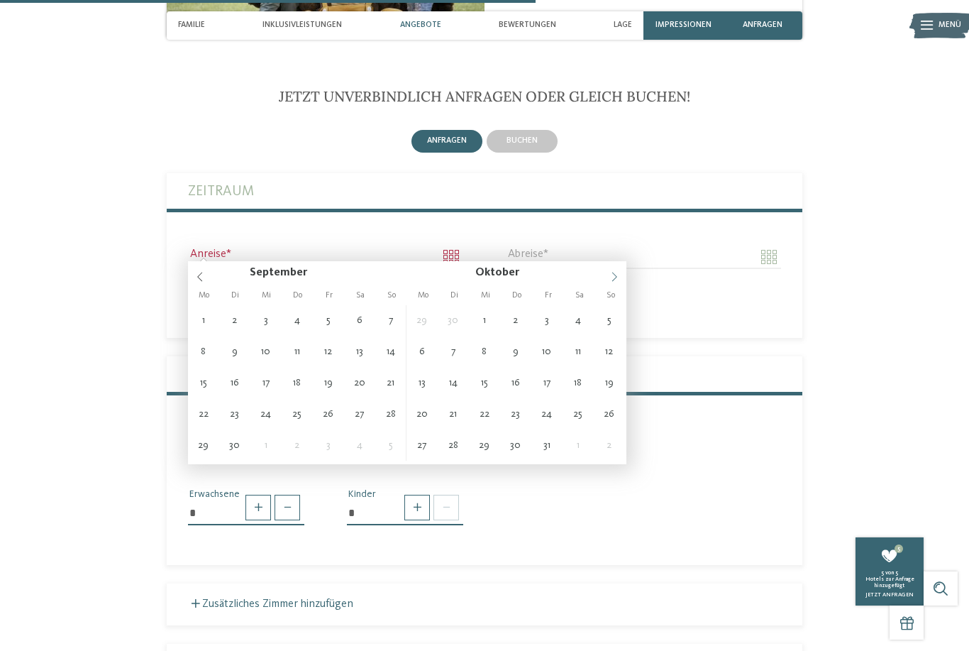
click at [618, 281] on icon at bounding box center [614, 277] width 10 height 10
click at [621, 279] on span at bounding box center [614, 273] width 24 height 24
type input "**********"
type input "****"
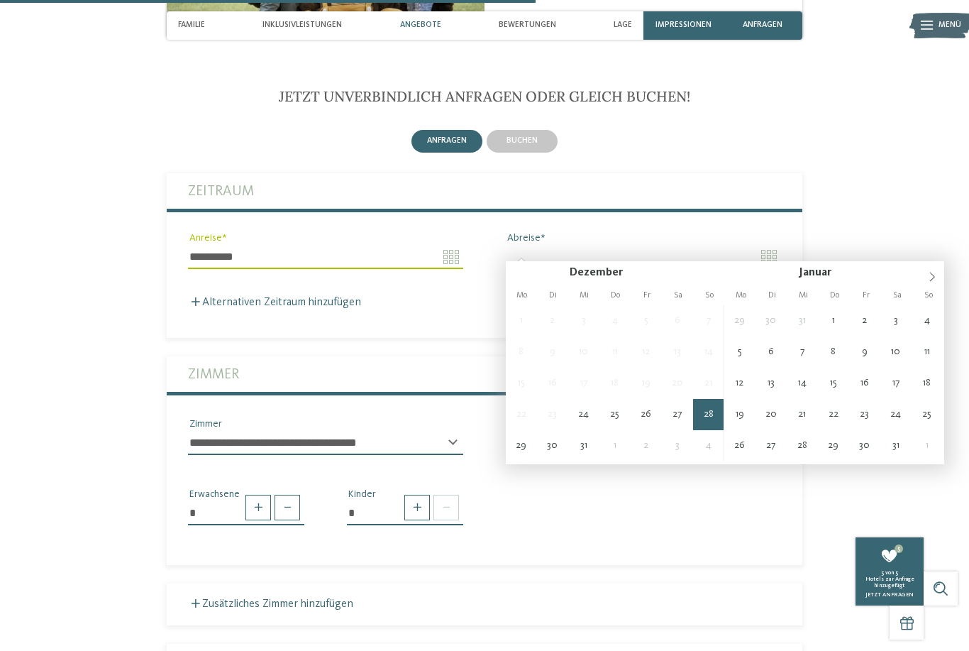
type input "**********"
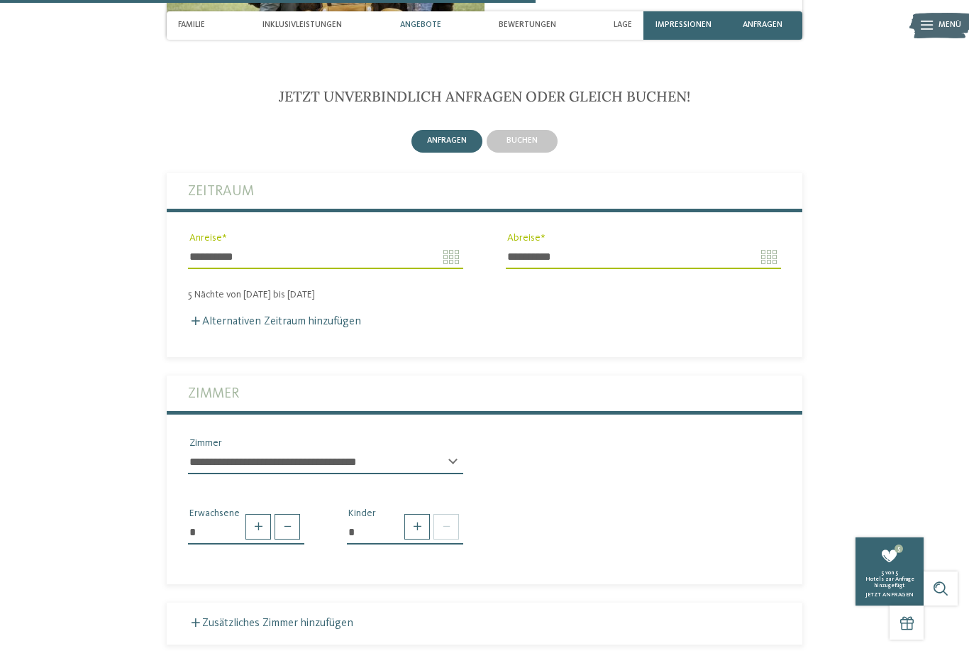
scroll to position [1945, 0]
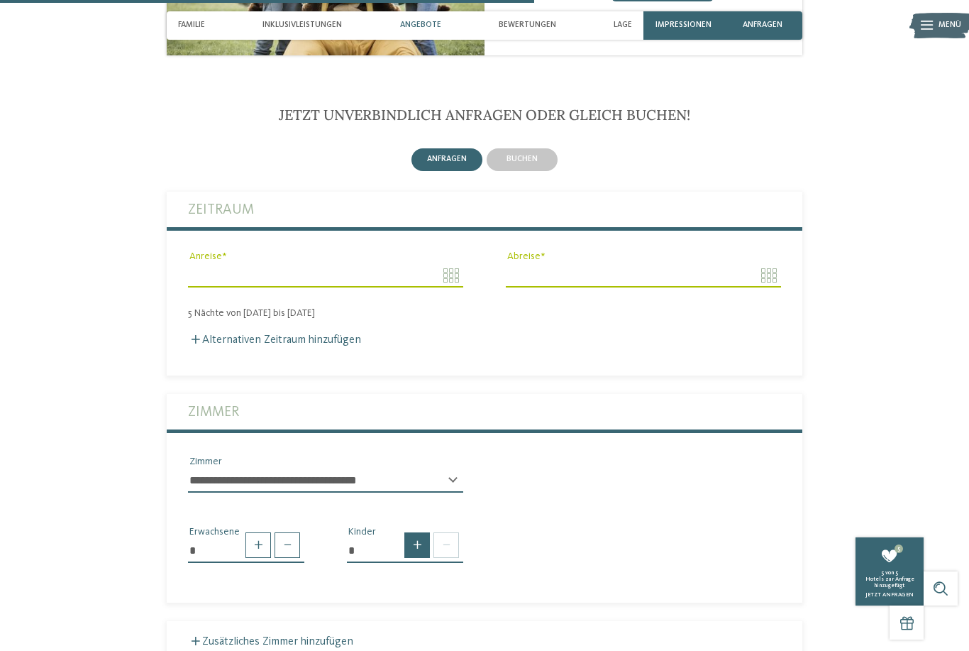
click at [415, 545] on span at bounding box center [417, 545] width 26 height 26
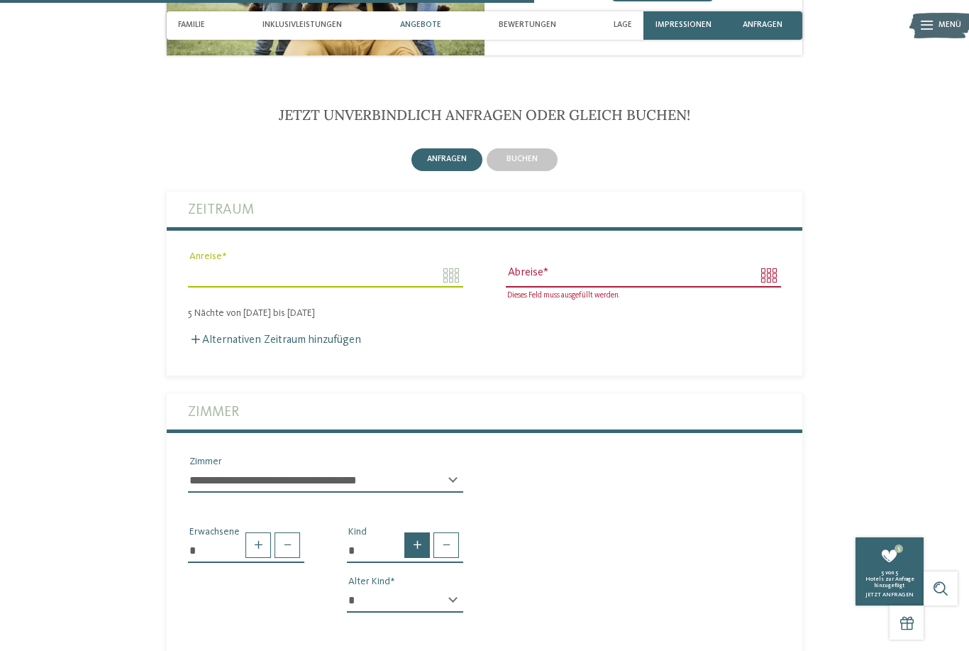
click at [417, 540] on span at bounding box center [417, 545] width 26 height 26
click at [420, 540] on span at bounding box center [417, 545] width 26 height 26
type input "*"
click at [447, 588] on select "* * * * * * * * * * * ** ** ** ** ** ** ** **" at bounding box center [405, 600] width 116 height 24
select select "*"
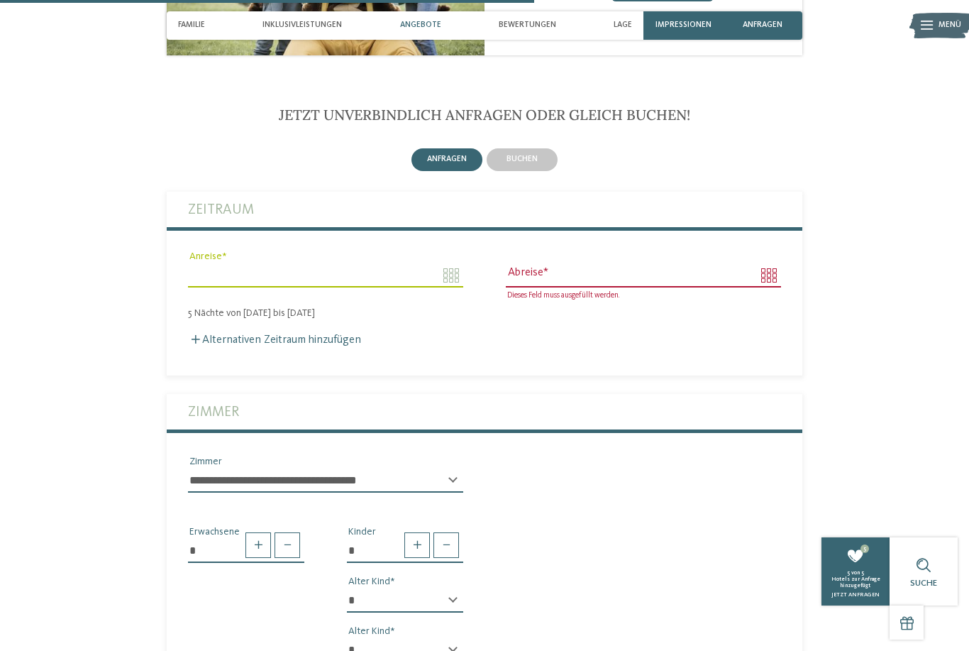
click at [449, 638] on select "* * * * * * * * * * * ** ** ** ** ** ** ** **" at bounding box center [405, 650] width 116 height 24
select select "*"
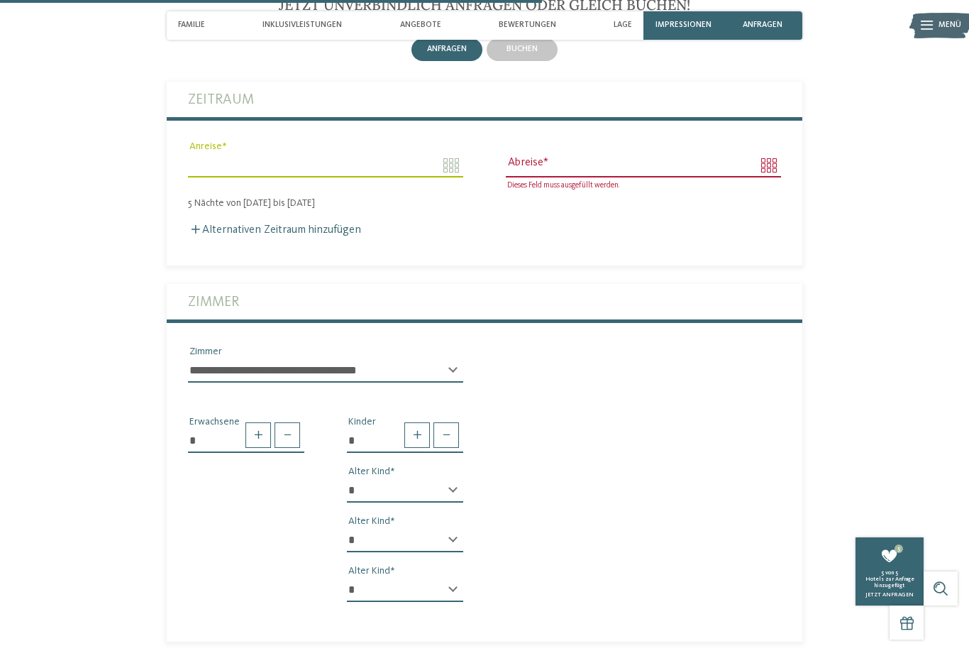
scroll to position [2057, 0]
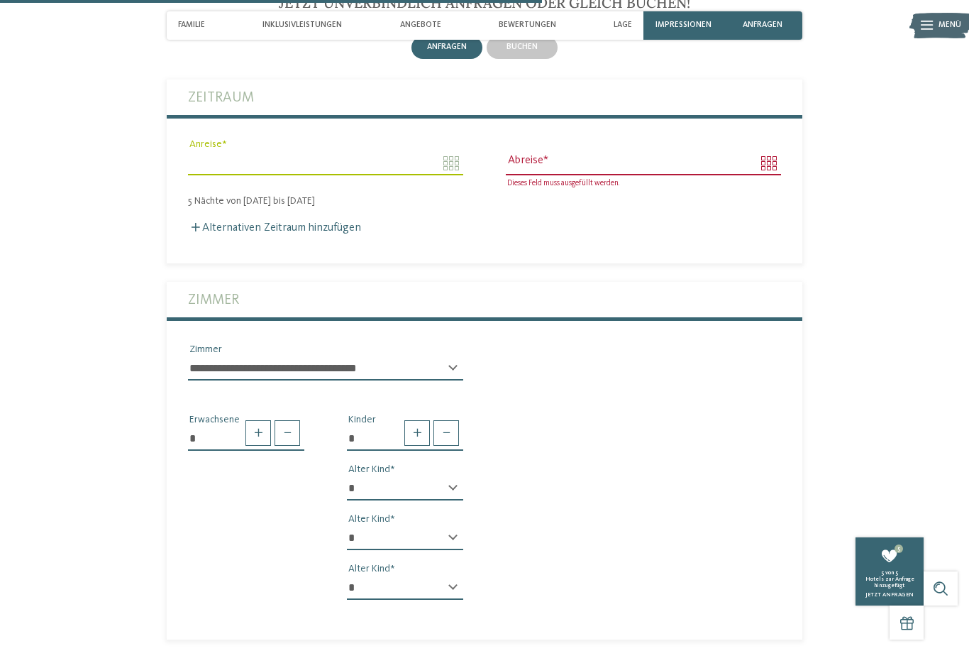
click at [456, 582] on select "* * * * * * * * * * * ** ** ** ** ** ** ** **" at bounding box center [405, 587] width 116 height 24
select select "*"
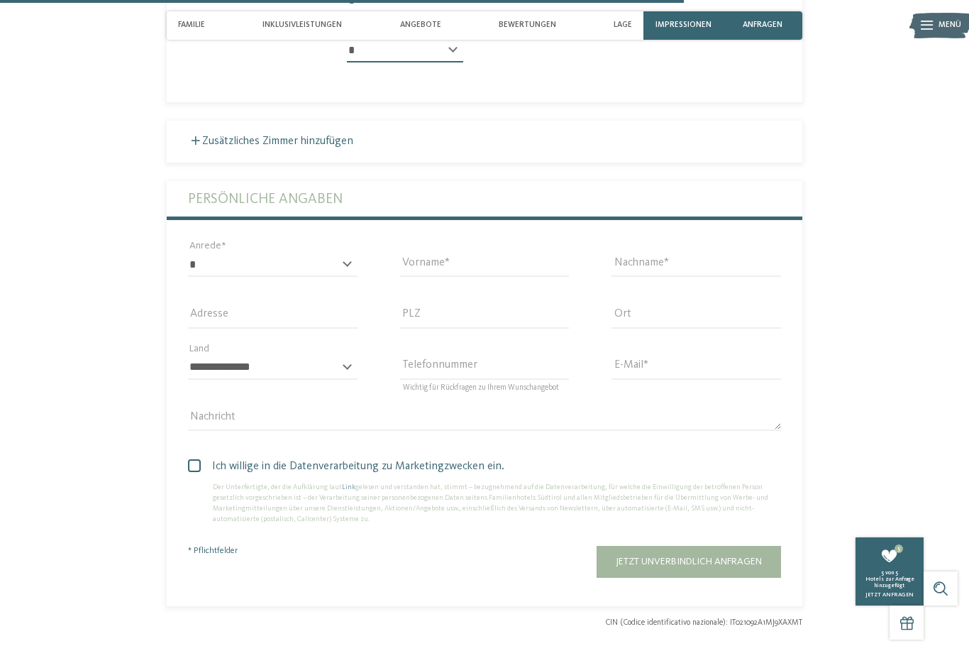
scroll to position [2595, 0]
